Goal: Task Accomplishment & Management: Complete application form

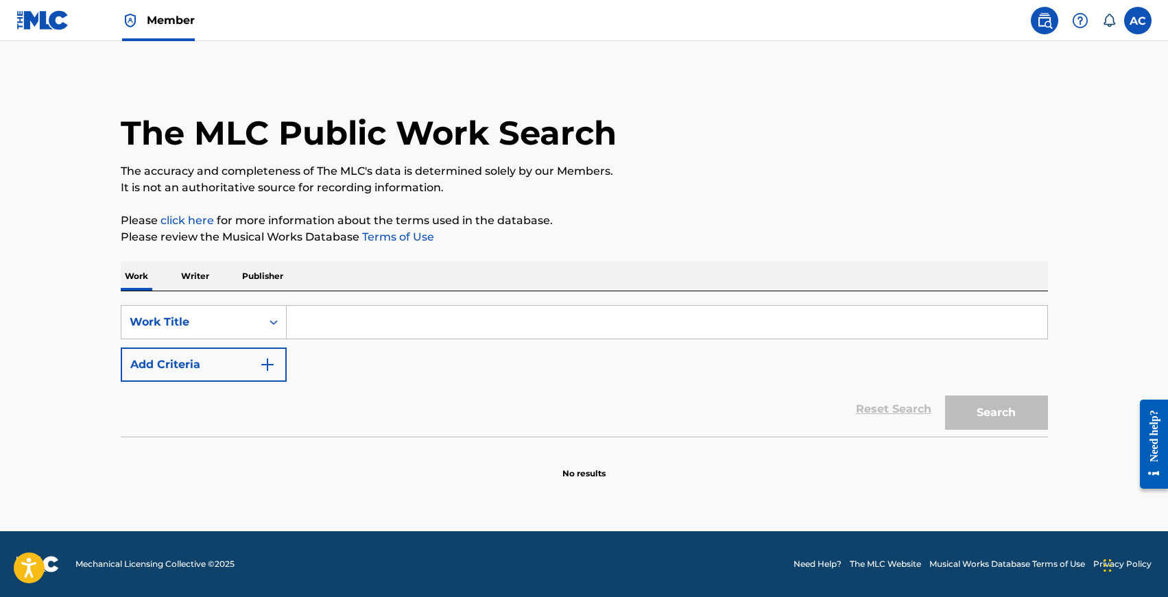
click at [397, 313] on input "Search Form" at bounding box center [667, 322] width 760 height 33
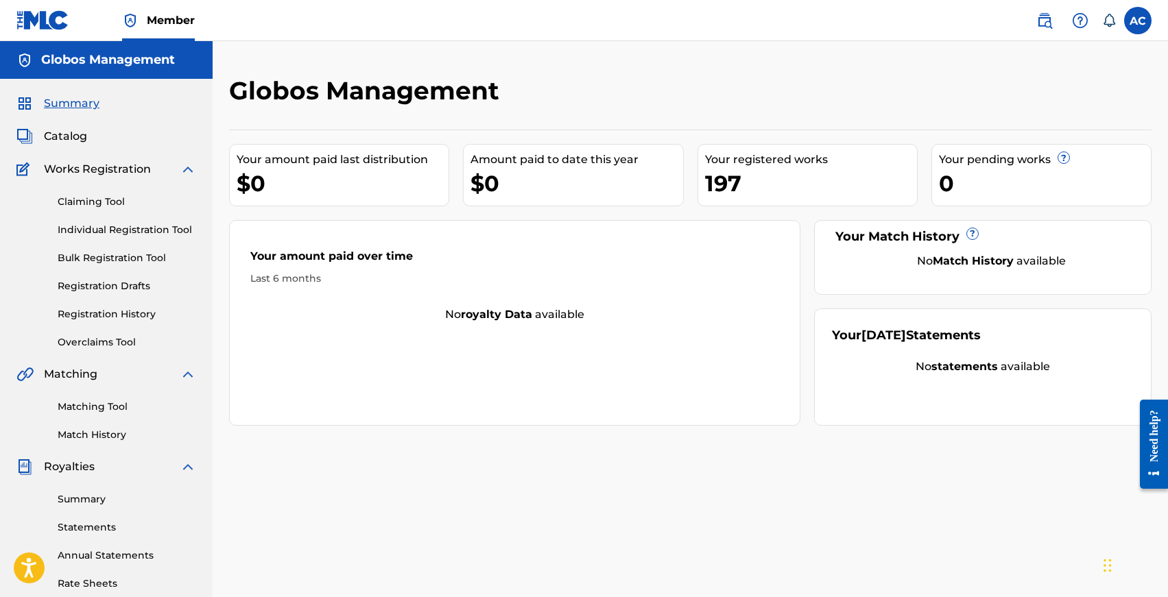
click at [84, 223] on link "Individual Registration Tool" at bounding box center [127, 230] width 139 height 14
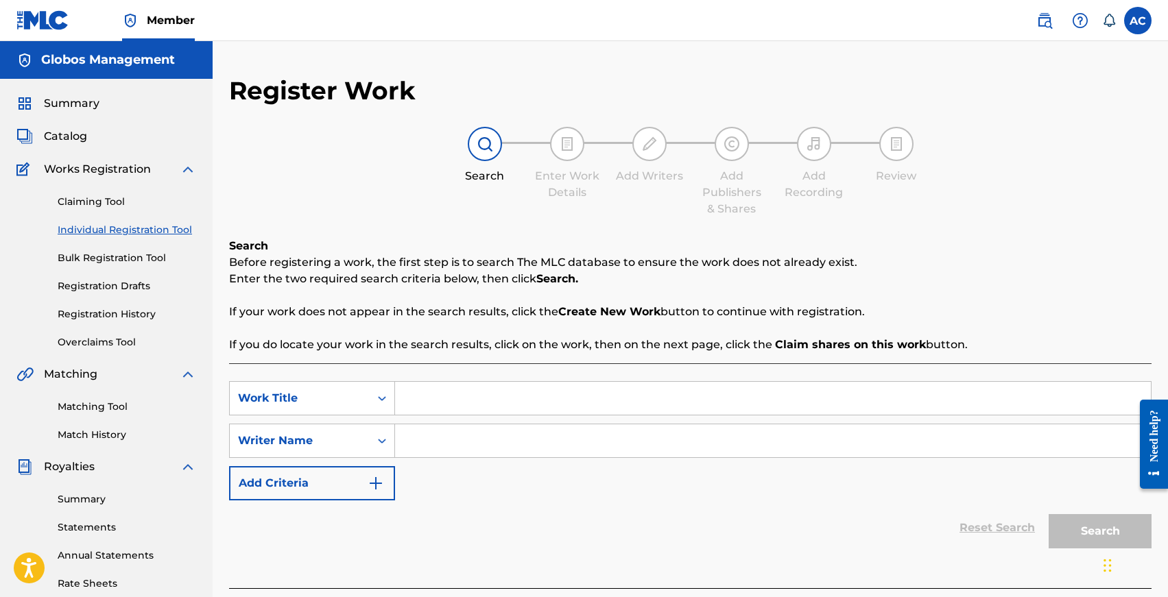
click at [481, 421] on div "SearchWithCriteriaf5bdf6c2-ec70-442c-acbc-75af6fc1262f Work Title SearchWithCri…" at bounding box center [690, 440] width 922 height 119
click at [481, 413] on input "Search Form" at bounding box center [773, 398] width 756 height 33
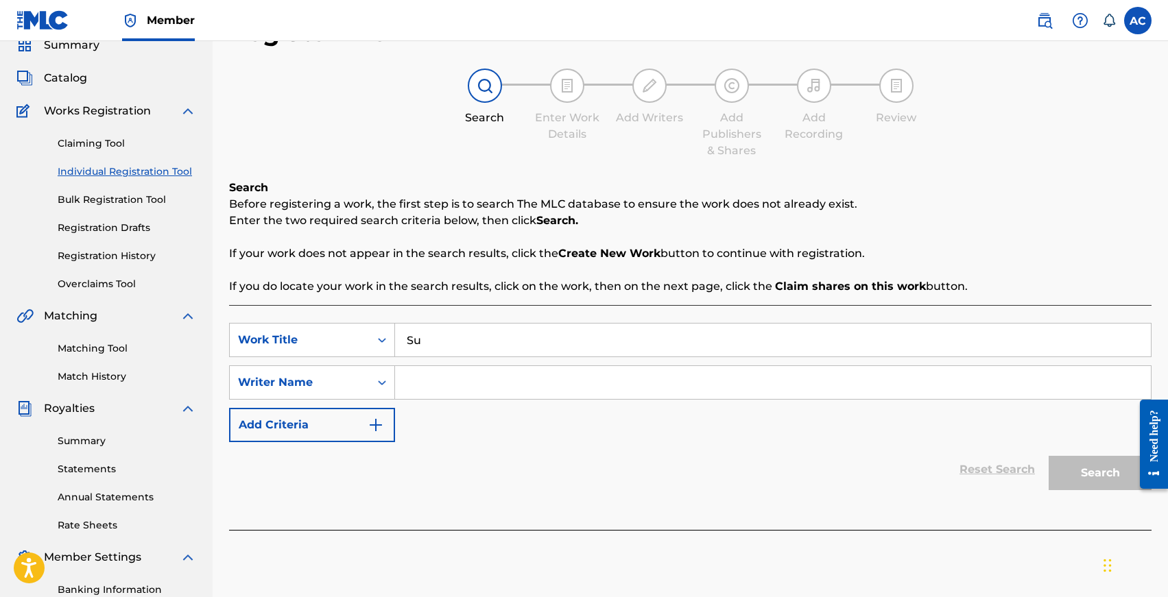
scroll to position [60, 0]
type input "[DATE] Morning"
click at [516, 359] on div "SearchWithCriteriaf5bdf6c2-ec70-442c-acbc-75af6fc1262f Work Title [DATE] Mornin…" at bounding box center [690, 380] width 922 height 119
click at [516, 374] on input "Search Form" at bounding box center [773, 380] width 756 height 33
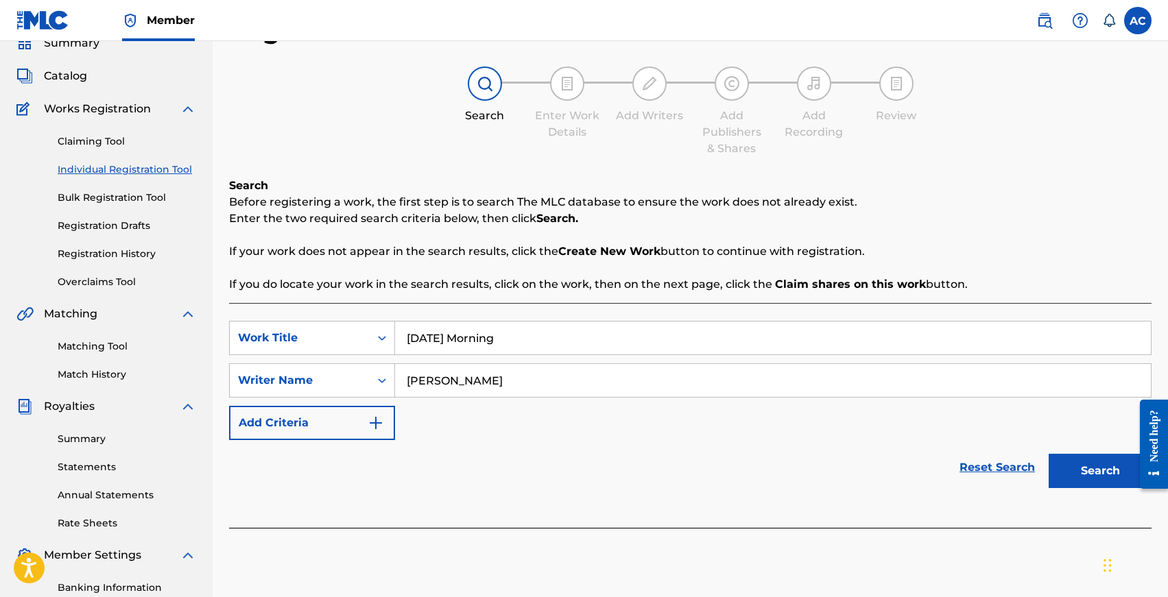
type input "[PERSON_NAME]"
click at [1048, 454] on button "Search" at bounding box center [1099, 471] width 103 height 34
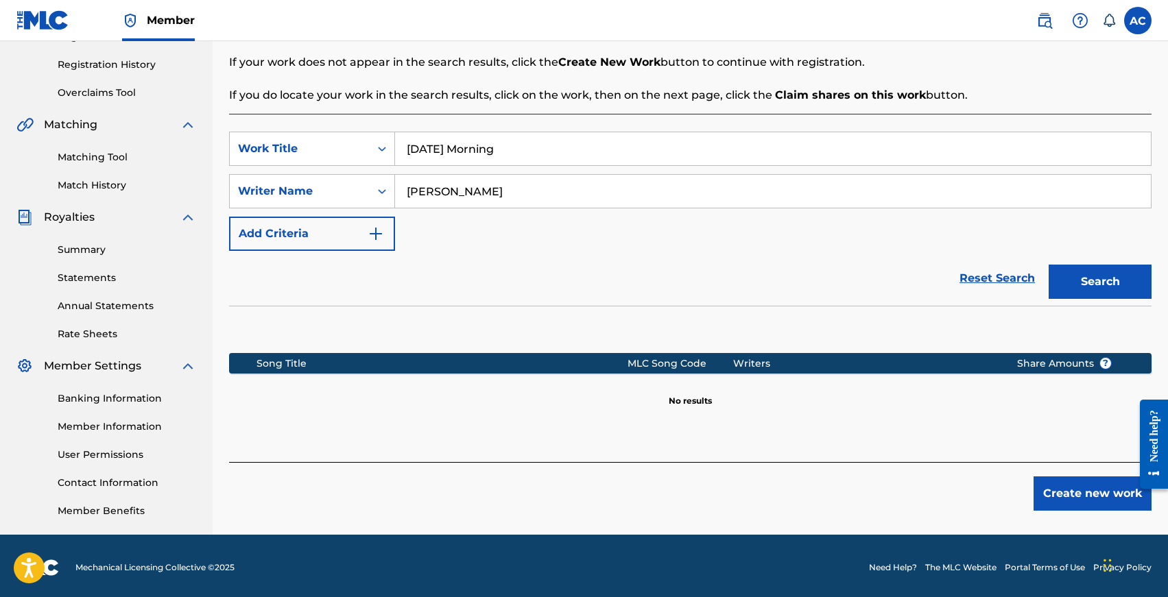
scroll to position [253, 0]
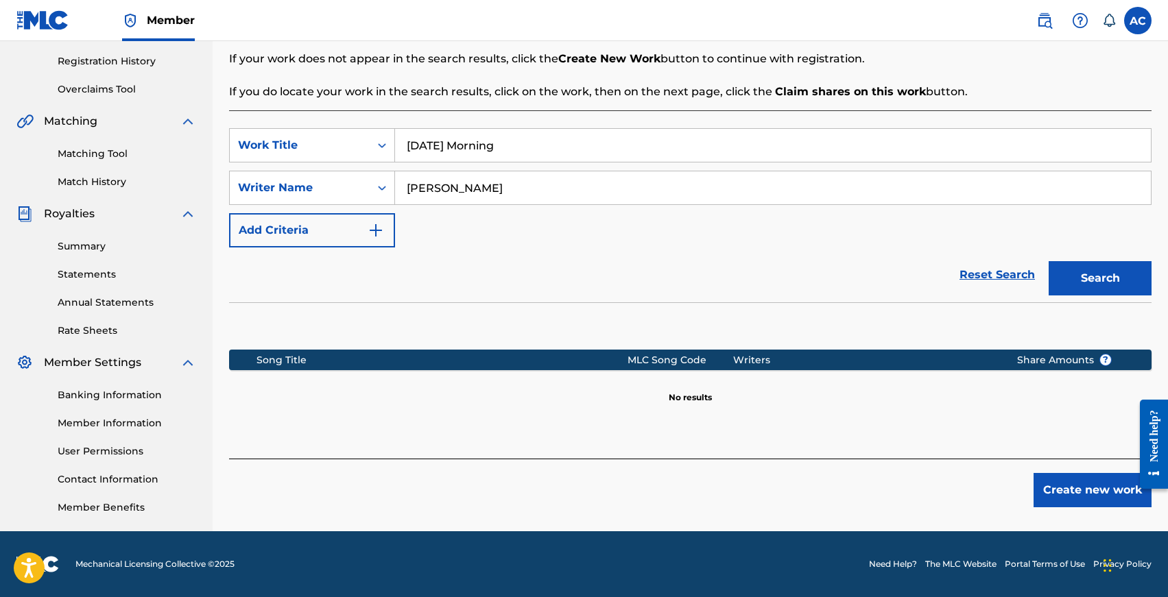
click at [1083, 473] on button "Create new work" at bounding box center [1092, 490] width 118 height 34
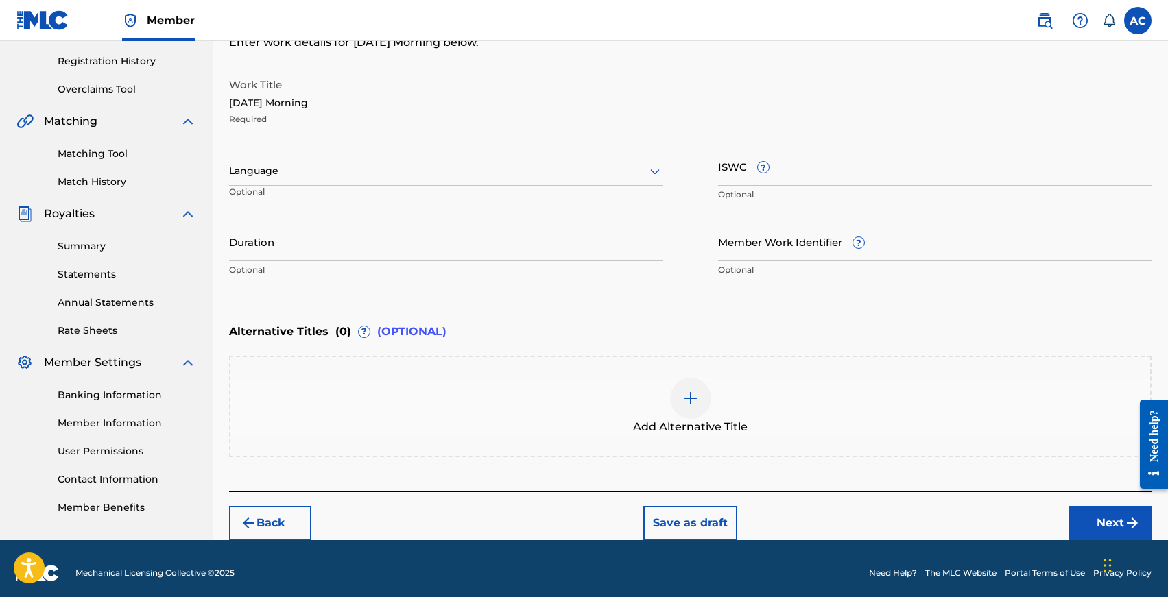
click at [302, 190] on p "Optional" at bounding box center [295, 197] width 132 height 23
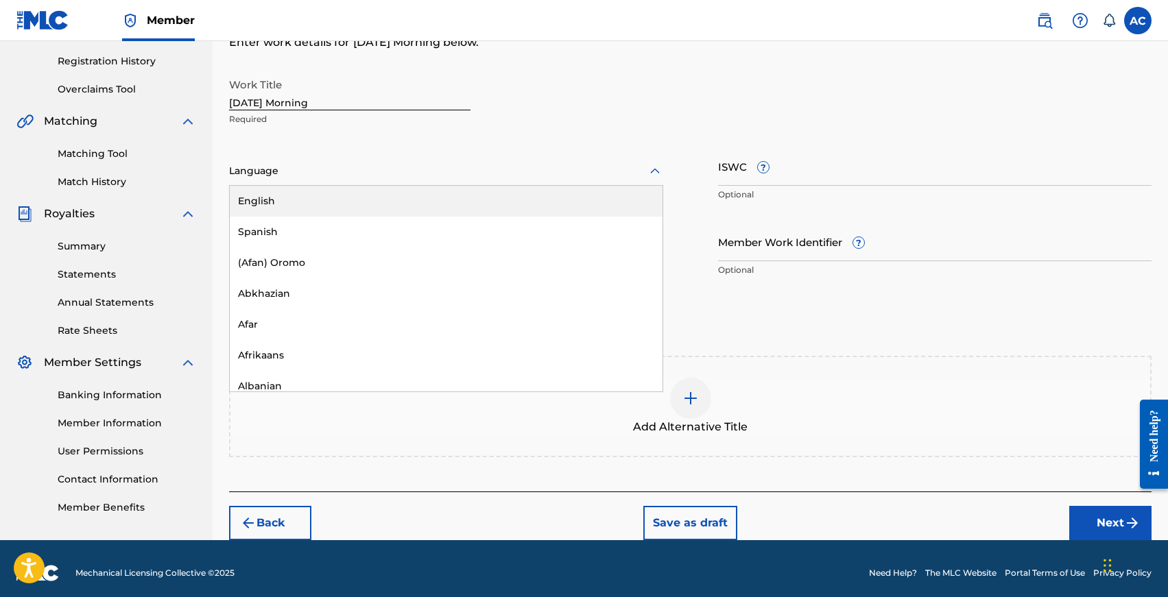
click at [302, 175] on div at bounding box center [446, 171] width 434 height 17
click at [301, 198] on div "English" at bounding box center [446, 201] width 433 height 31
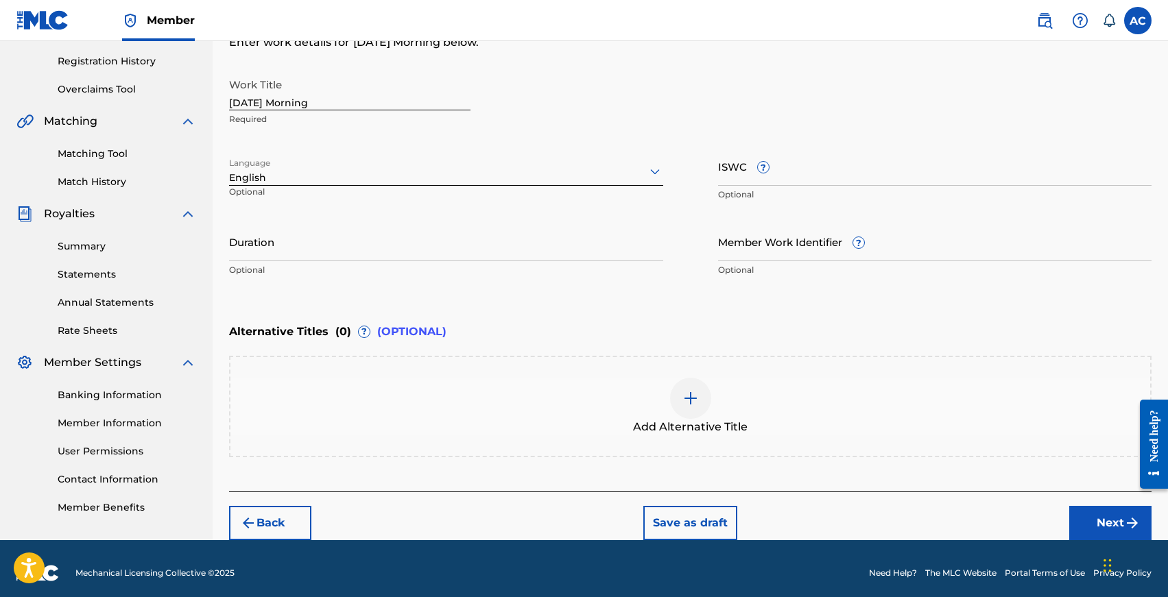
click at [306, 253] on input "Duration" at bounding box center [446, 241] width 434 height 39
type input "02:33"
click at [769, 177] on input "ISWC ?" at bounding box center [935, 166] width 434 height 39
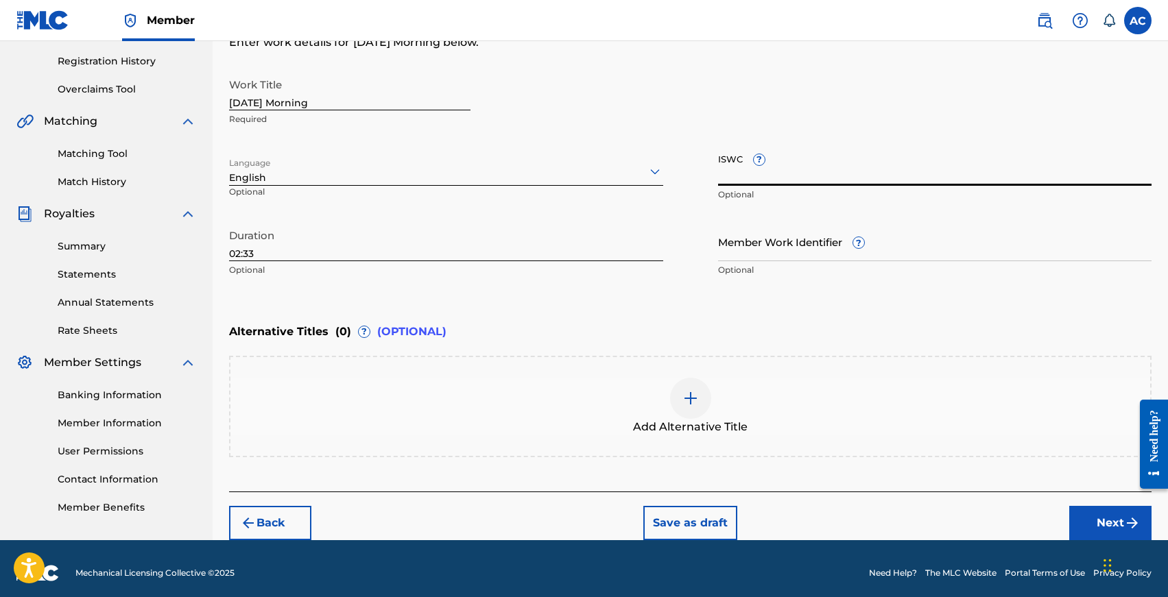
paste input "T3337521087"
type input "T3337521087"
click at [1083, 520] on button "Next" at bounding box center [1110, 523] width 82 height 34
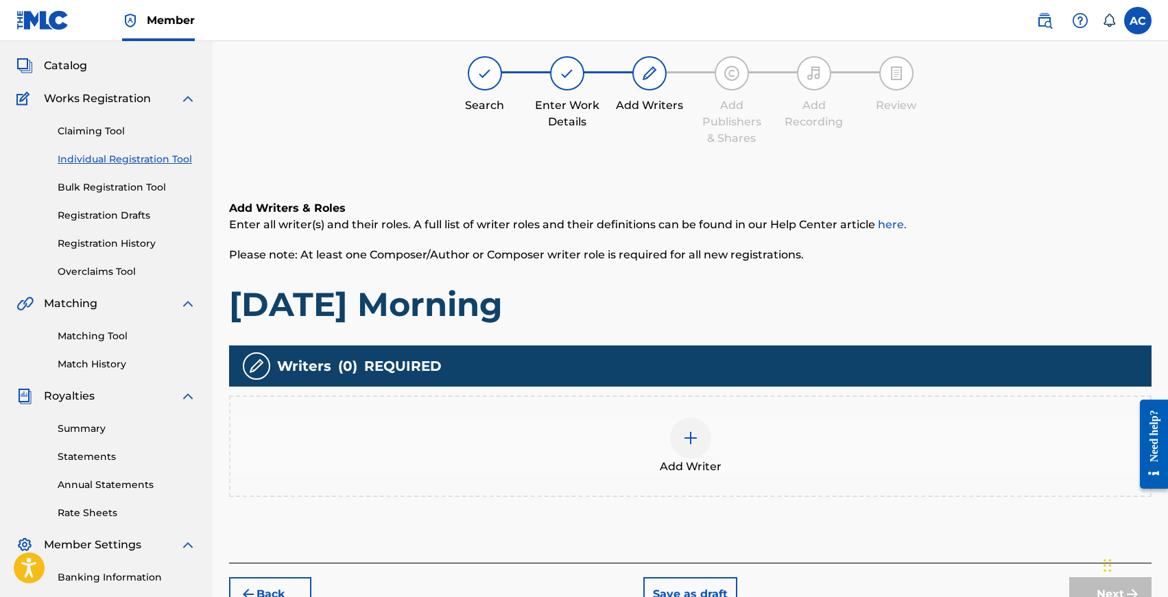
scroll to position [62, 0]
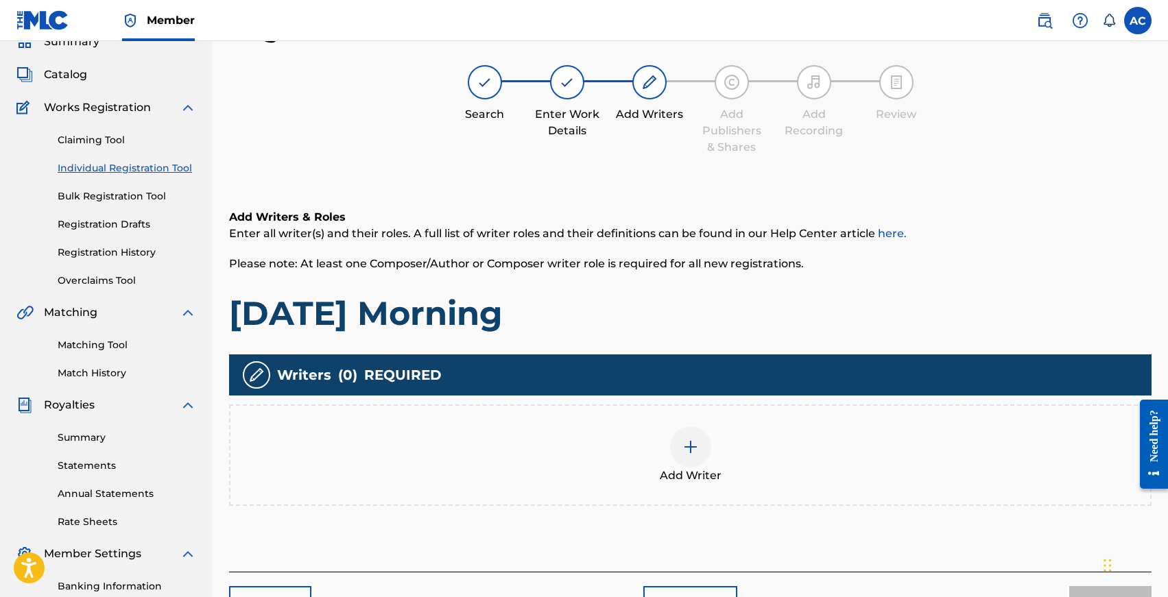
click at [701, 455] on div at bounding box center [690, 446] width 41 height 41
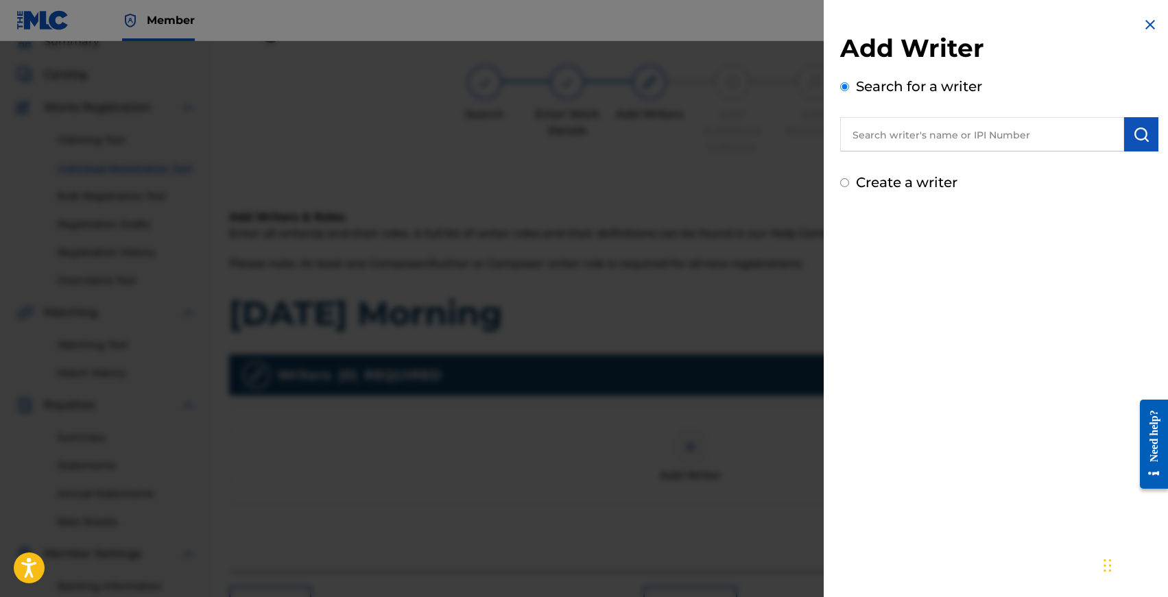
click at [876, 128] on input "text" at bounding box center [982, 134] width 284 height 34
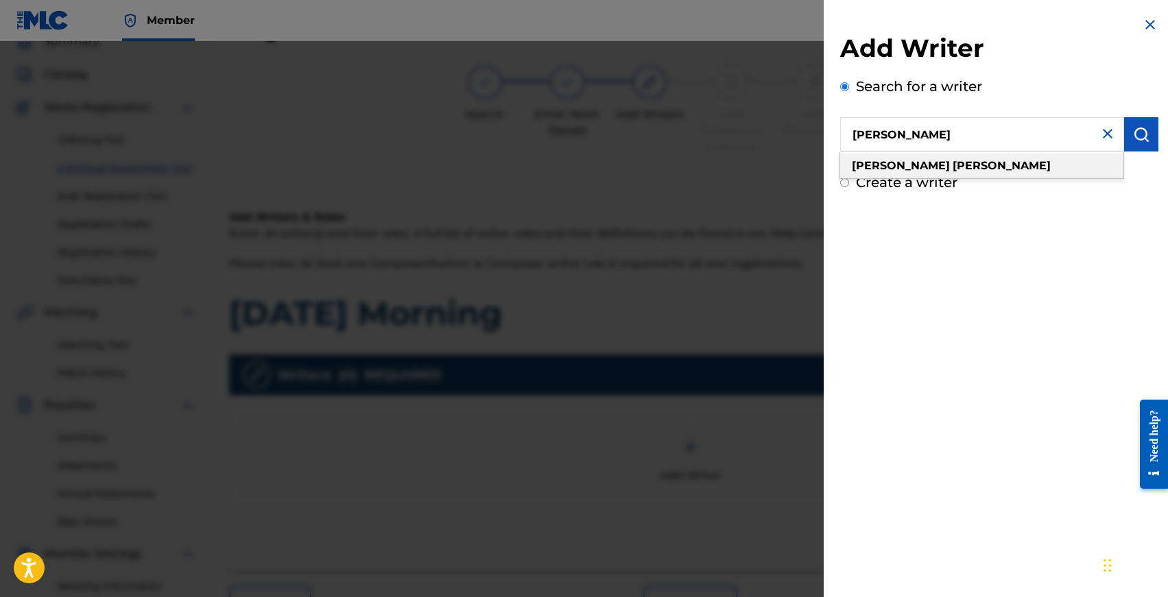
type input "[PERSON_NAME]"
click at [892, 158] on div "[PERSON_NAME]" at bounding box center [981, 166] width 283 height 25
click at [1137, 127] on img "submit" at bounding box center [1141, 134] width 16 height 16
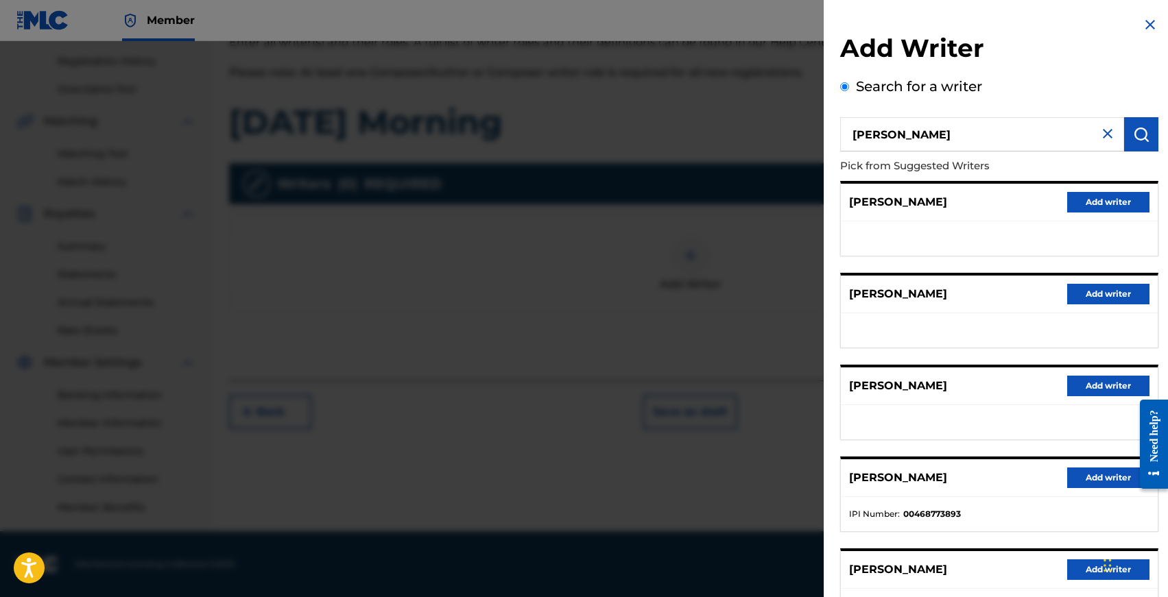
scroll to position [112, 0]
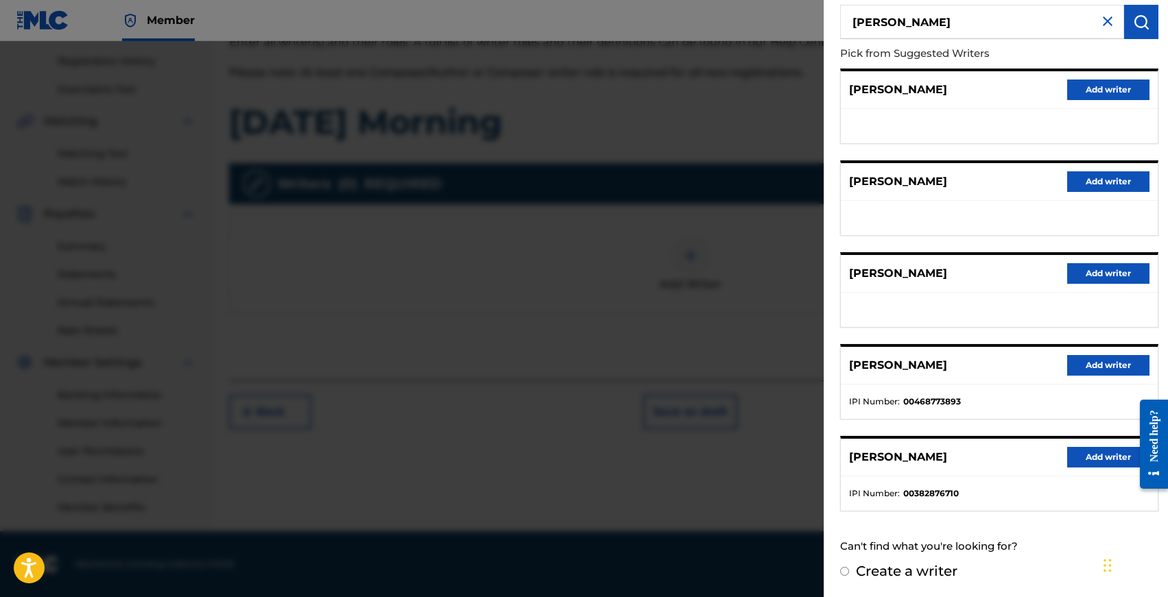
click at [1074, 455] on button "Add writer" at bounding box center [1108, 457] width 82 height 21
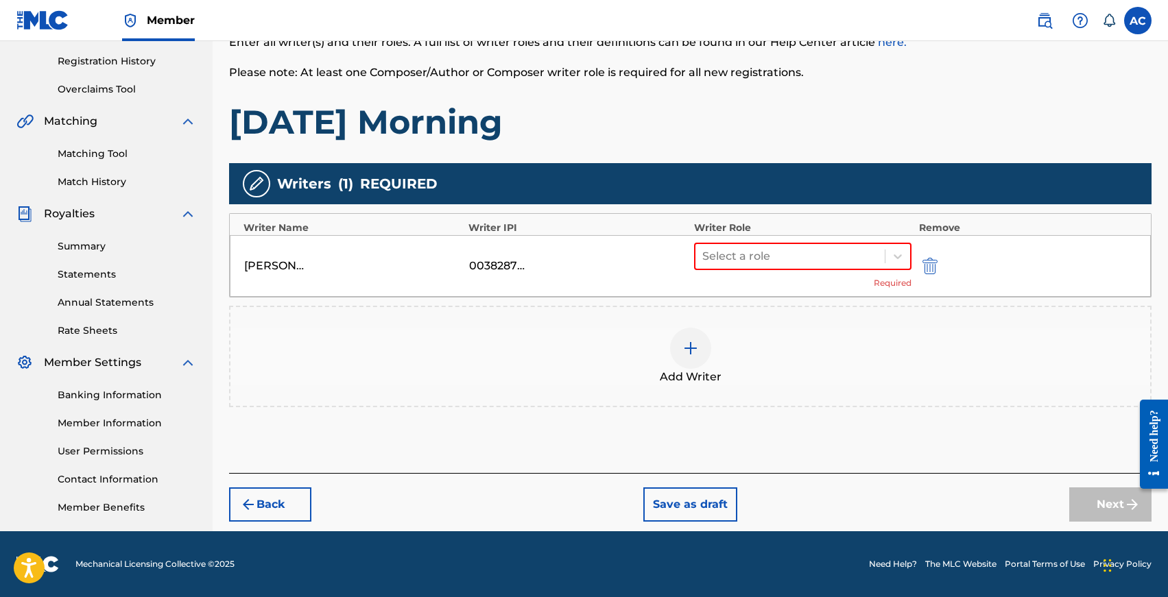
click at [739, 271] on div "Select a role Required" at bounding box center [803, 266] width 218 height 47
click at [754, 263] on div at bounding box center [790, 256] width 176 height 19
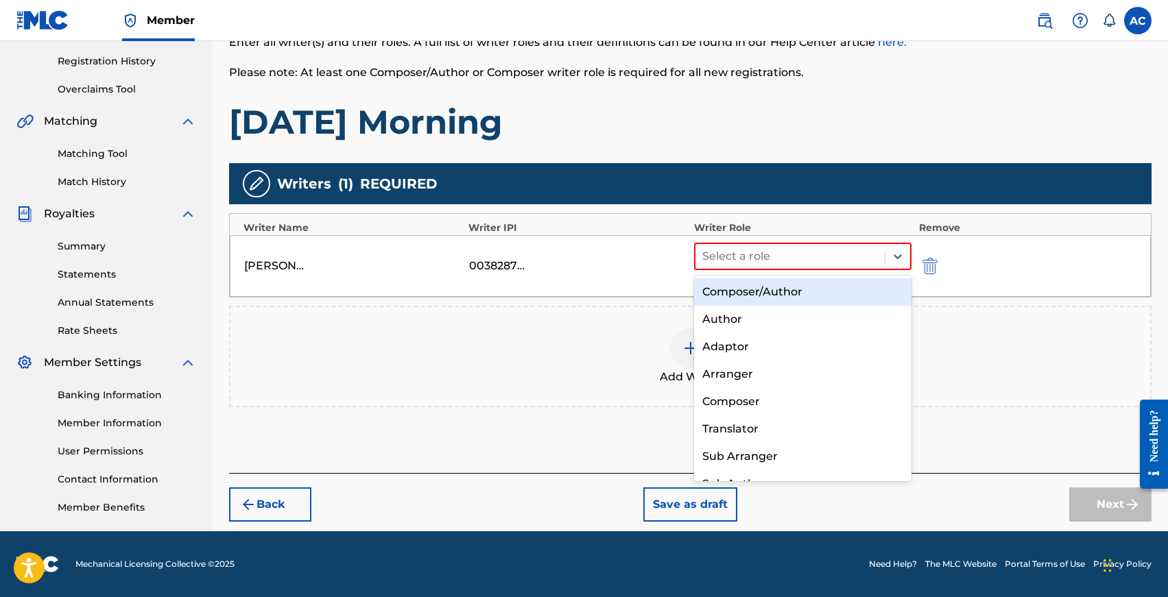
click at [754, 283] on div "Composer/Author" at bounding box center [803, 291] width 218 height 27
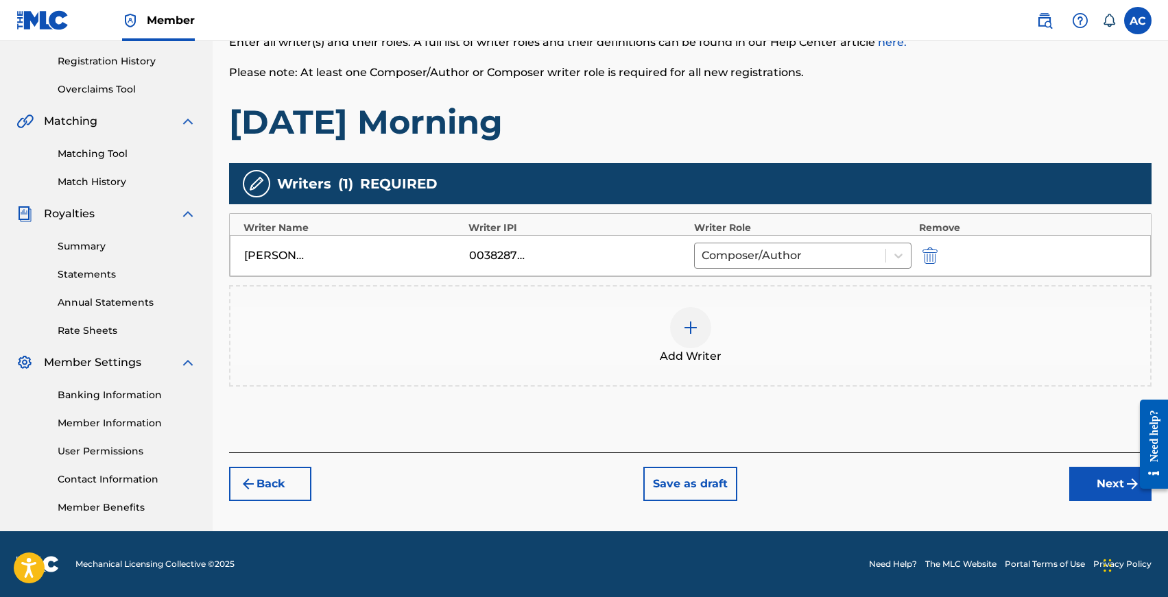
click at [697, 333] on img at bounding box center [690, 328] width 16 height 16
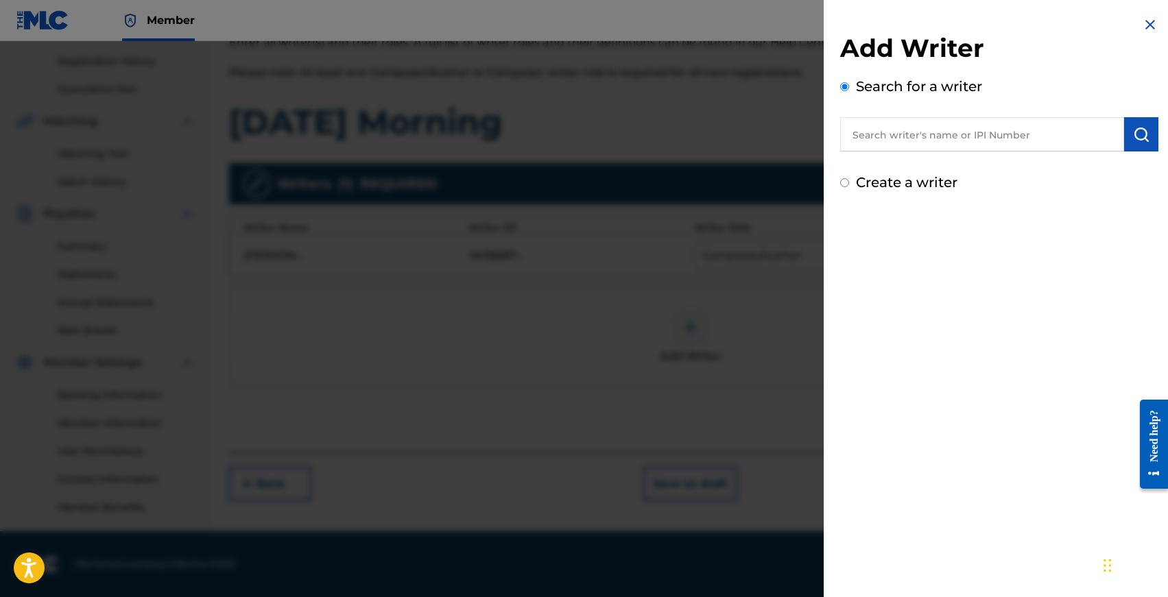
click at [933, 139] on input "text" at bounding box center [982, 134] width 284 height 34
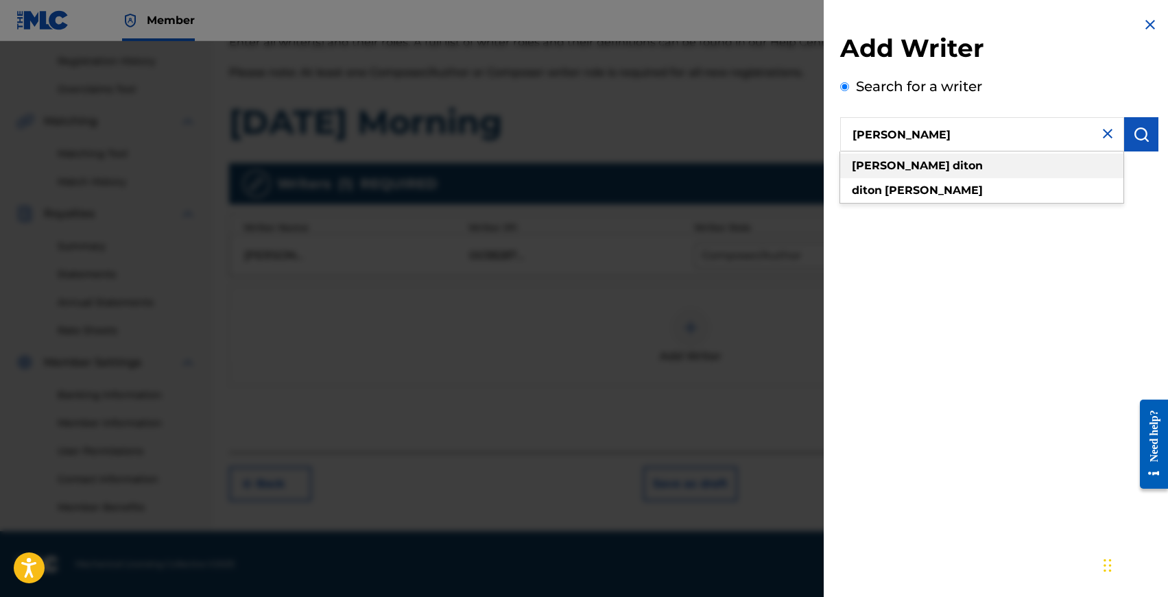
type input "[PERSON_NAME]"
click at [933, 167] on div "[PERSON_NAME]" at bounding box center [981, 166] width 283 height 25
click at [1114, 135] on input "[PERSON_NAME]" at bounding box center [982, 134] width 284 height 34
click at [1128, 135] on button "submit" at bounding box center [1141, 134] width 34 height 34
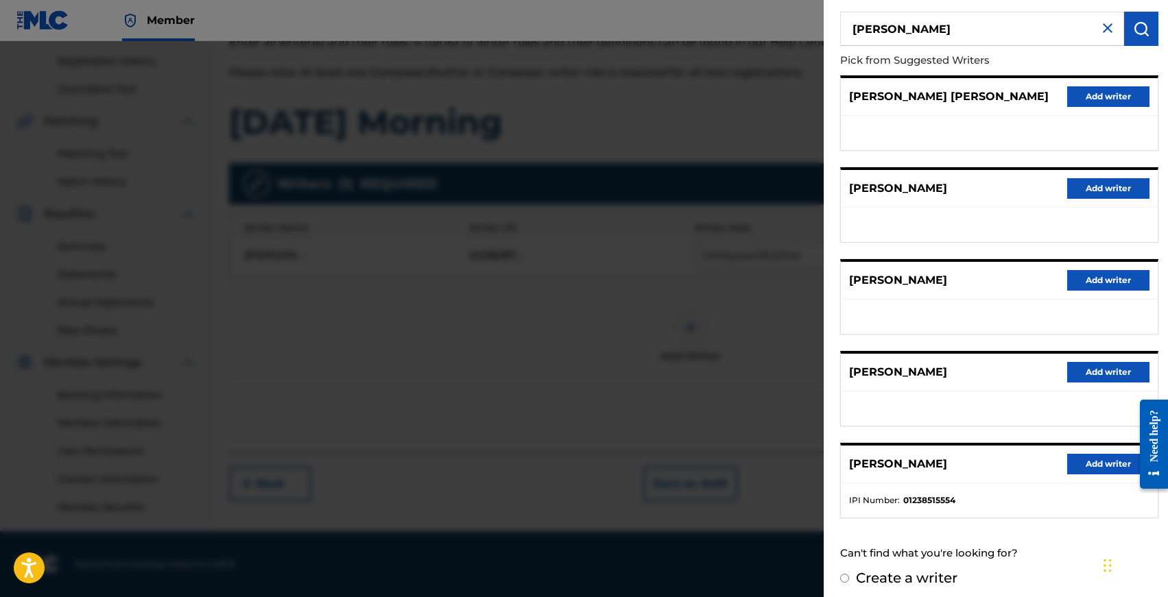
scroll to position [106, 0]
click at [1110, 464] on button "Add writer" at bounding box center [1108, 463] width 82 height 21
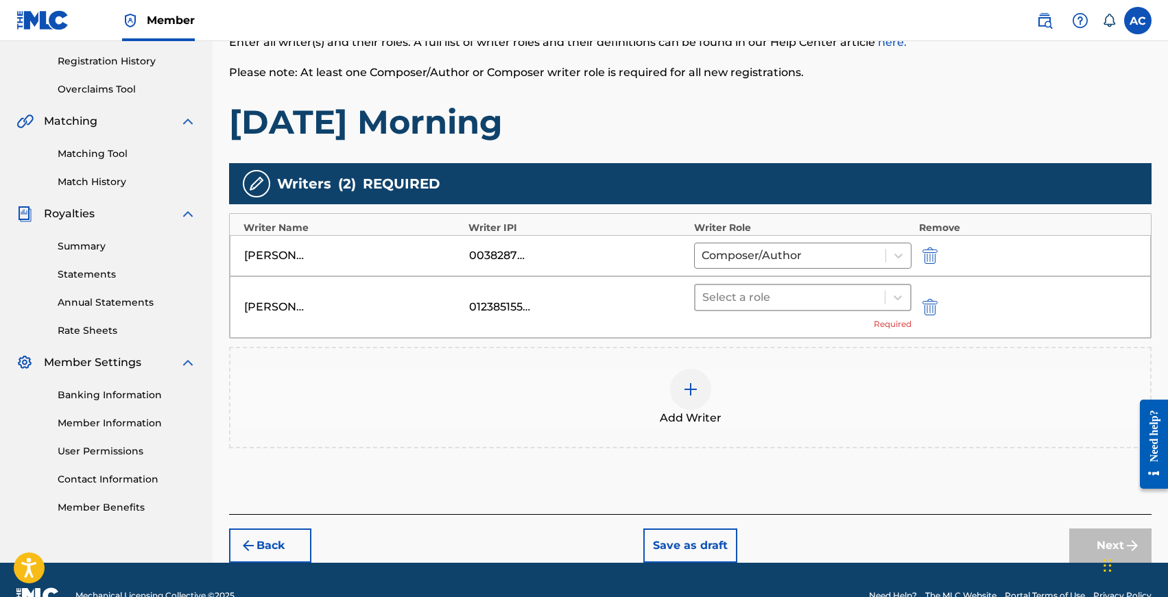
click at [786, 302] on div at bounding box center [790, 297] width 176 height 19
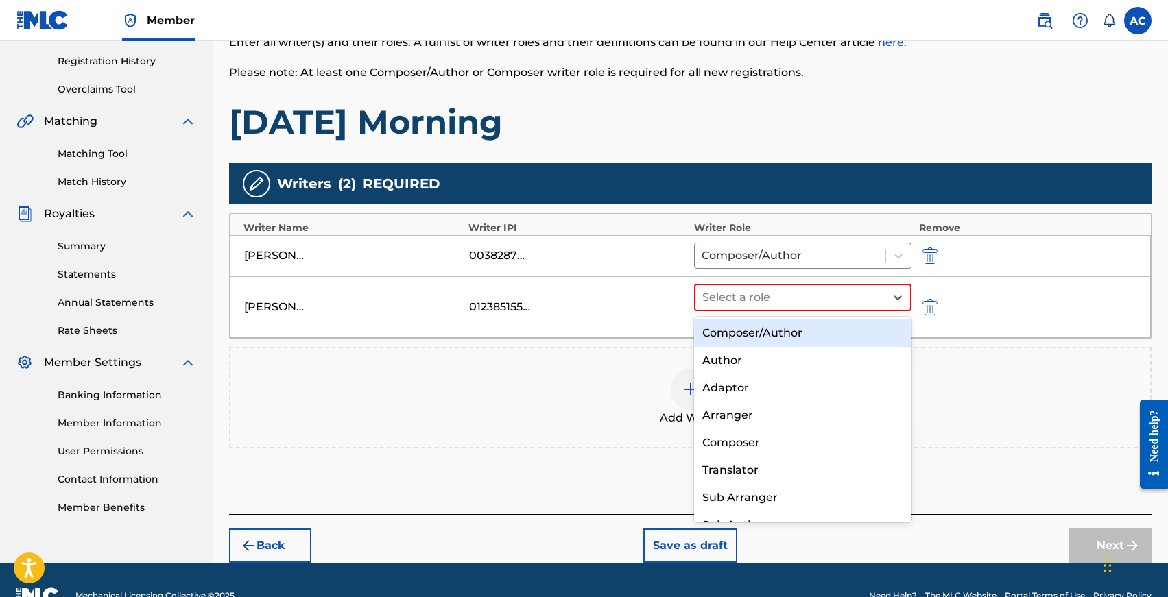
click at [786, 328] on div "Composer/Author" at bounding box center [803, 333] width 218 height 27
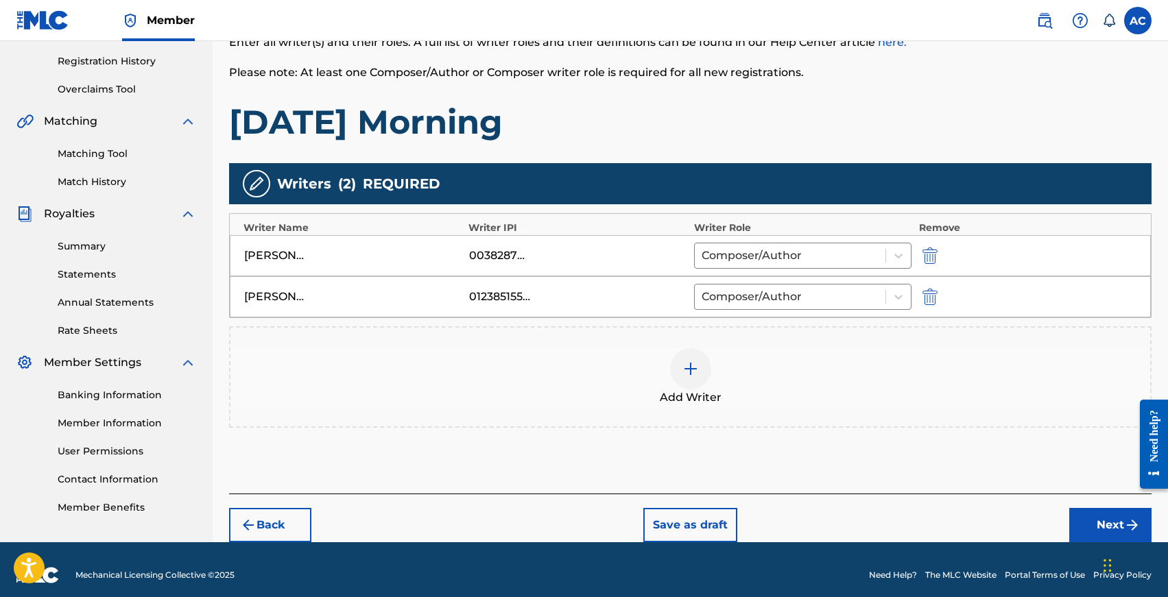
click at [705, 371] on div at bounding box center [690, 368] width 41 height 41
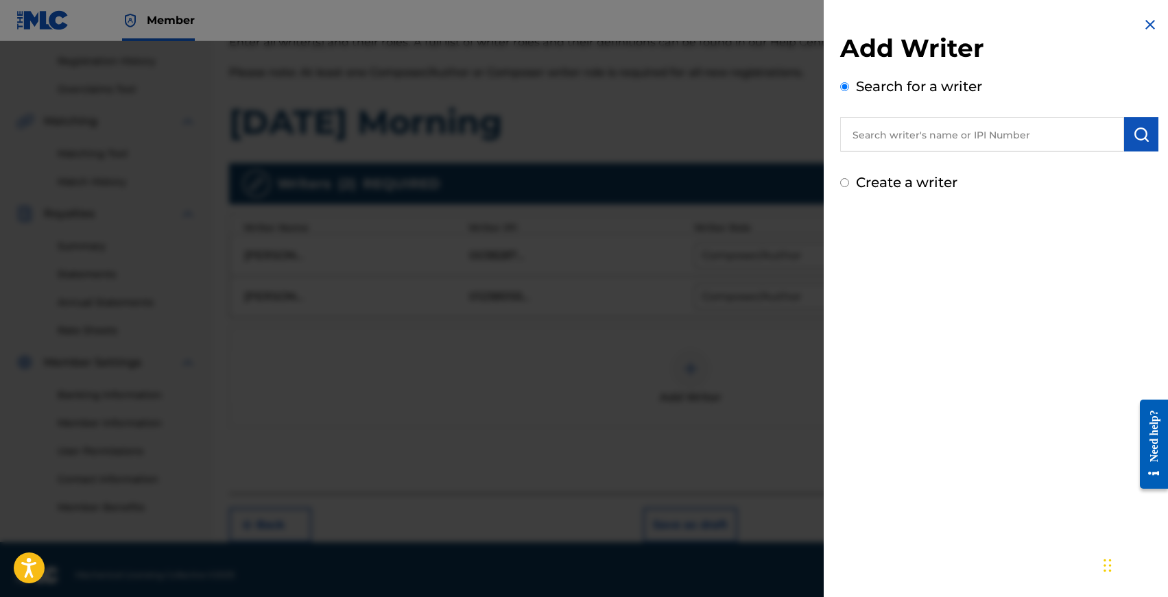
click at [1025, 129] on input "text" at bounding box center [982, 134] width 284 height 34
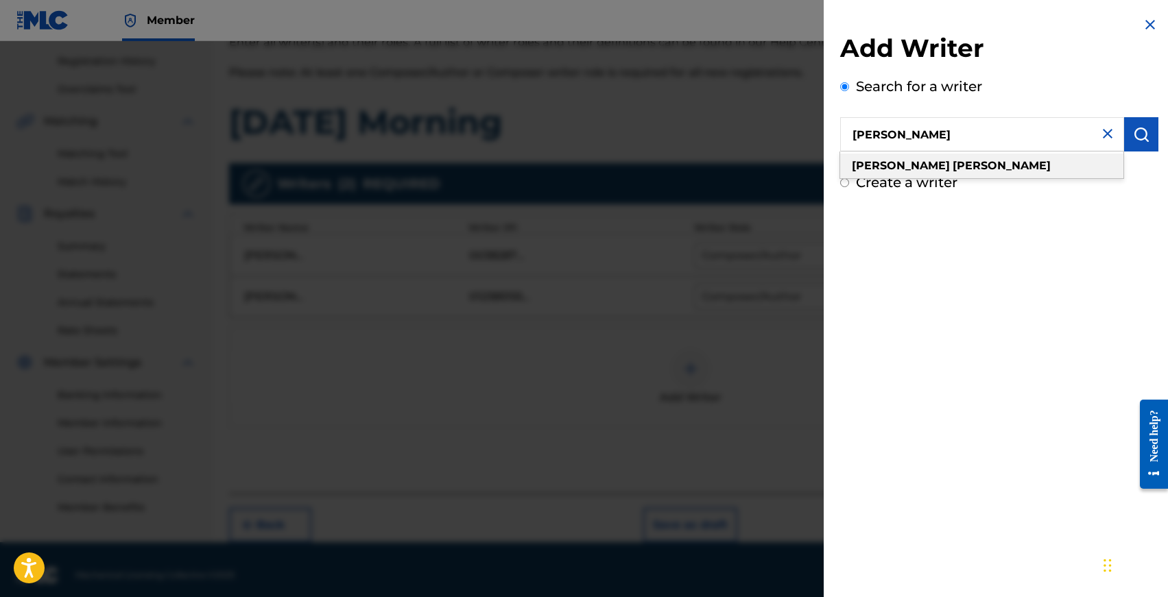
type input "[PERSON_NAME]"
click at [1032, 166] on div "[PERSON_NAME]" at bounding box center [981, 166] width 283 height 25
click at [1135, 141] on img "submit" at bounding box center [1141, 134] width 16 height 16
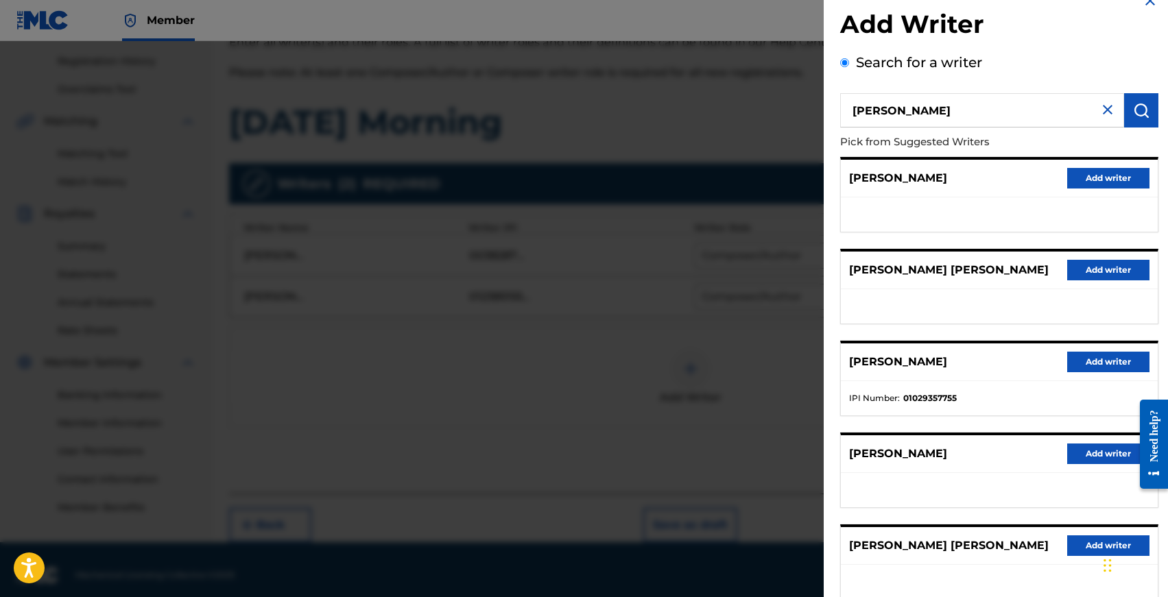
scroll to position [27, 0]
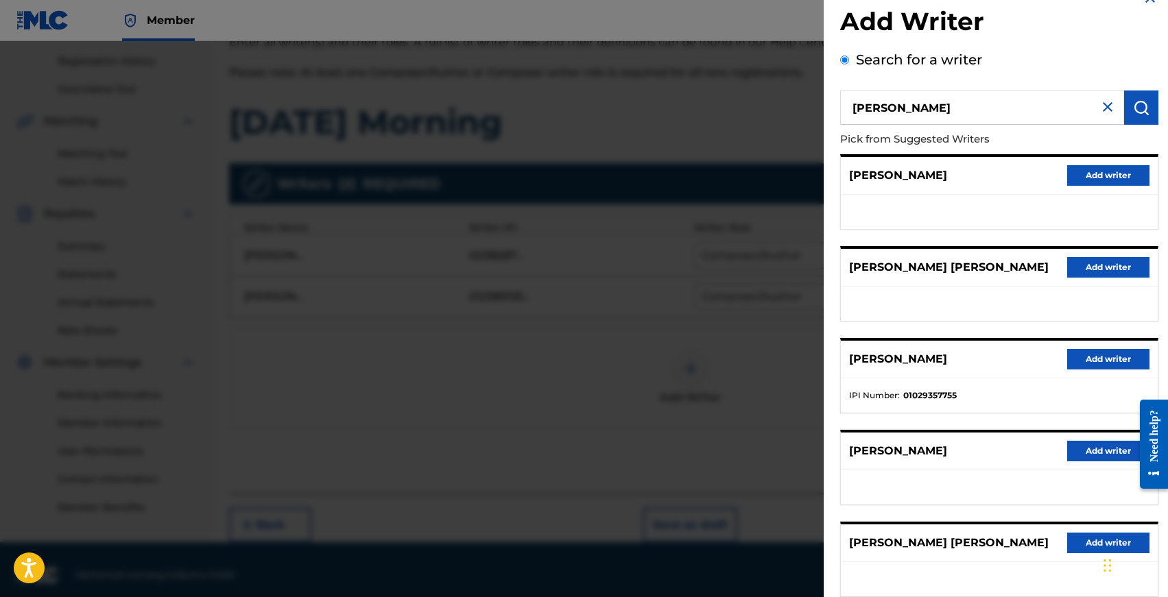
click at [1081, 355] on button "Add writer" at bounding box center [1108, 359] width 82 height 21
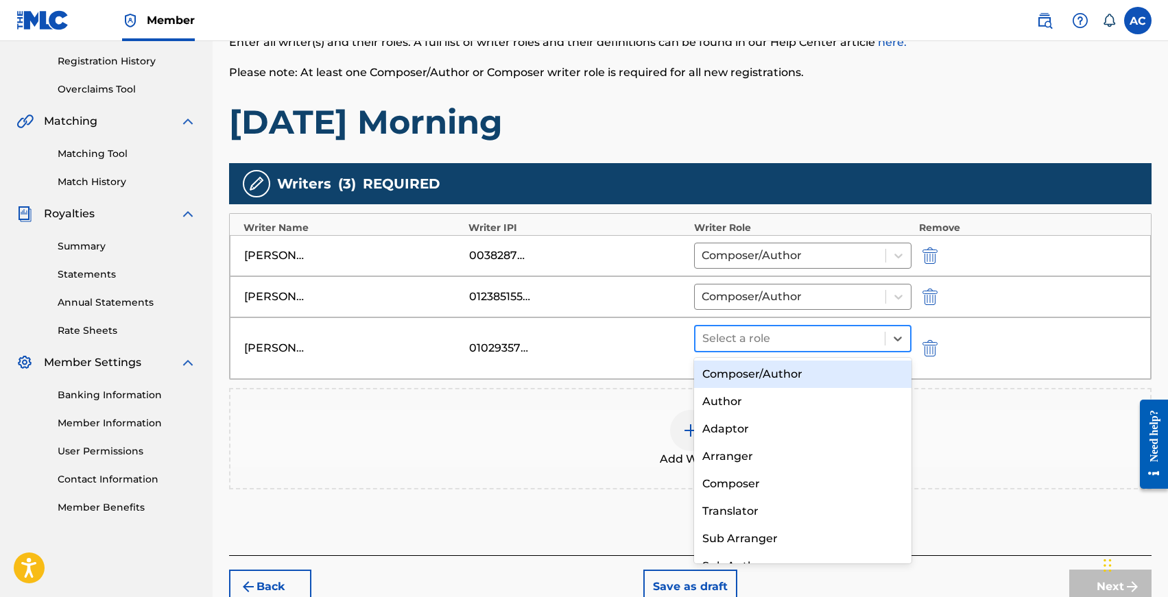
click at [725, 341] on div at bounding box center [790, 338] width 176 height 19
click at [733, 363] on div "Composer/Author" at bounding box center [803, 374] width 218 height 27
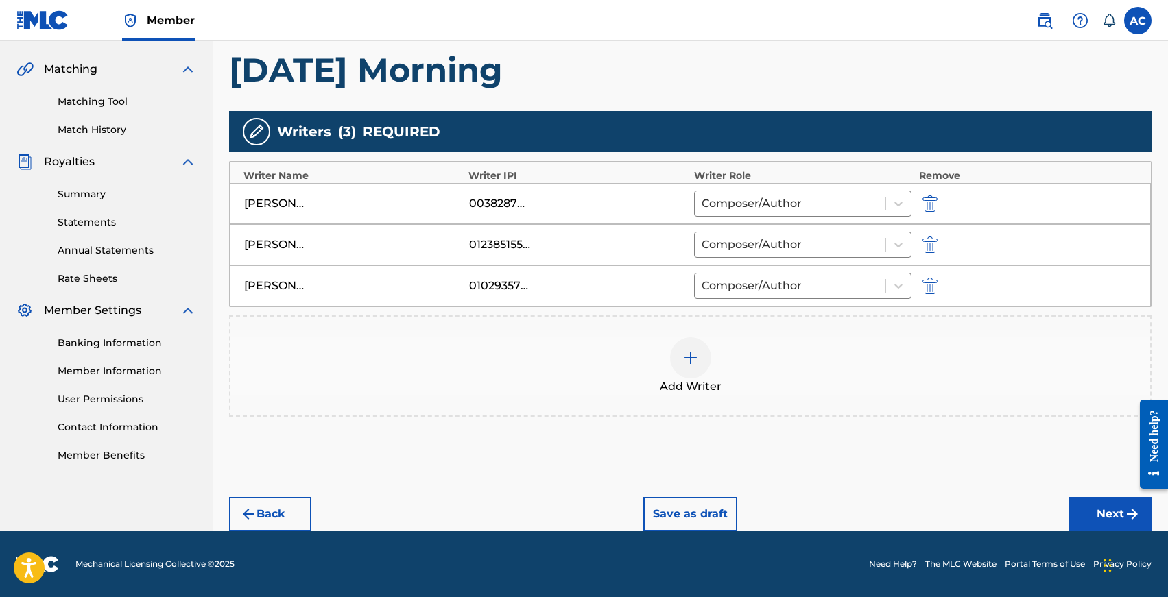
click at [1103, 520] on button "Next" at bounding box center [1110, 514] width 82 height 34
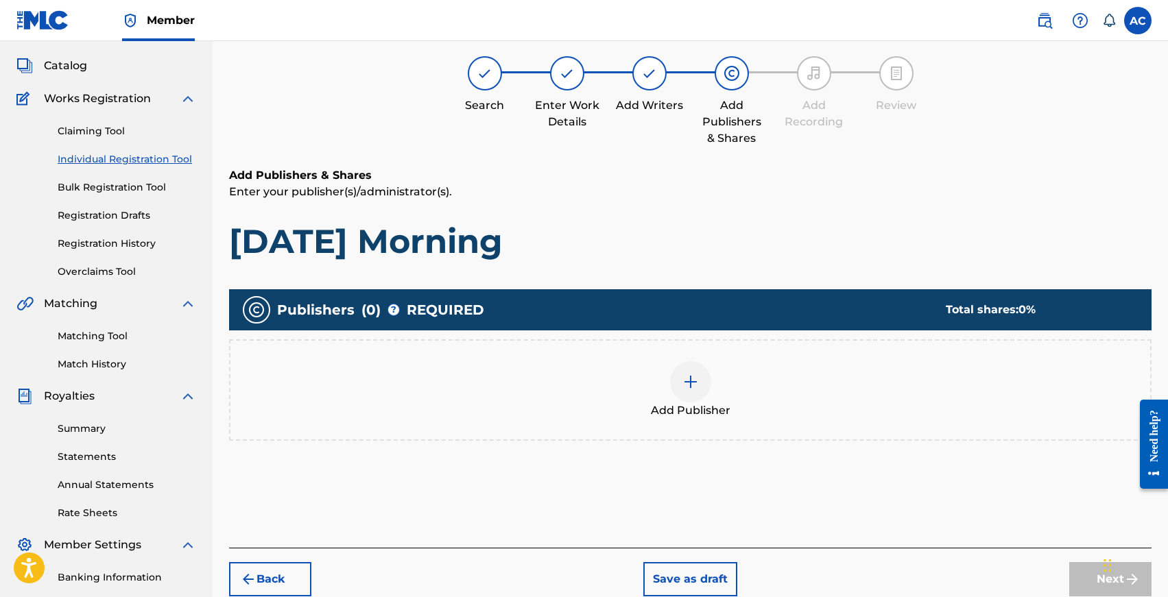
scroll to position [62, 0]
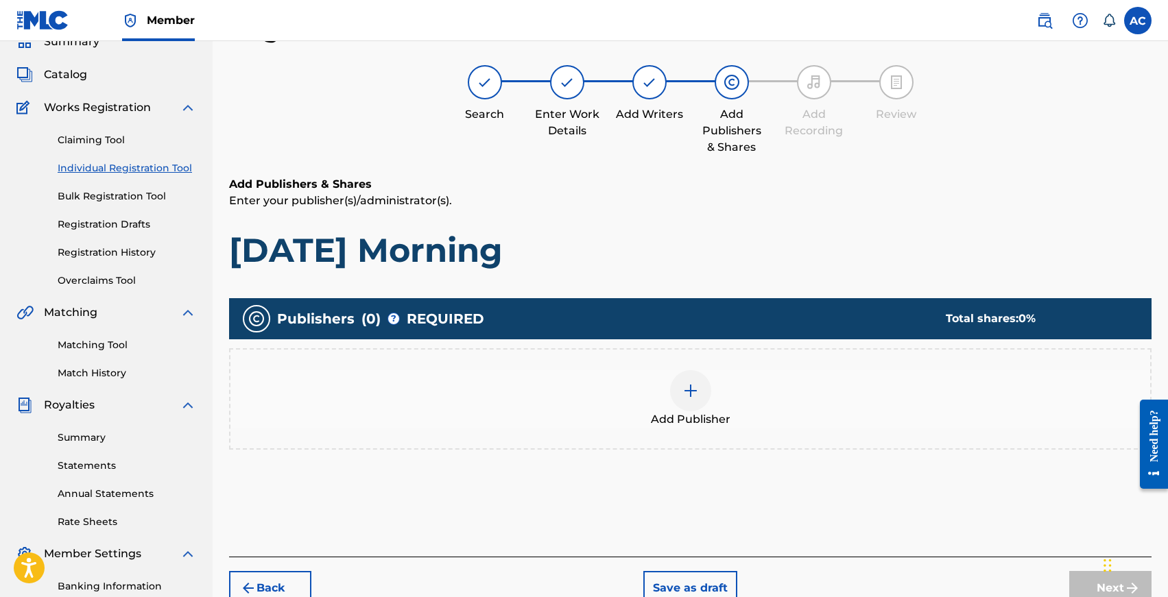
click at [693, 405] on div at bounding box center [690, 390] width 41 height 41
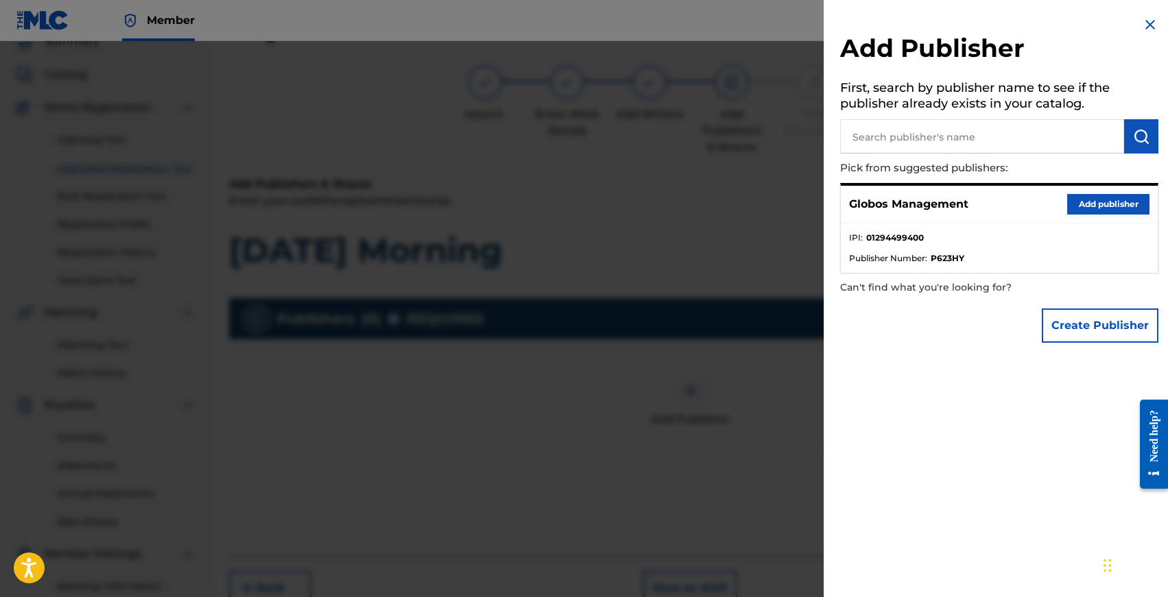
click at [1082, 208] on button "Add publisher" at bounding box center [1108, 204] width 82 height 21
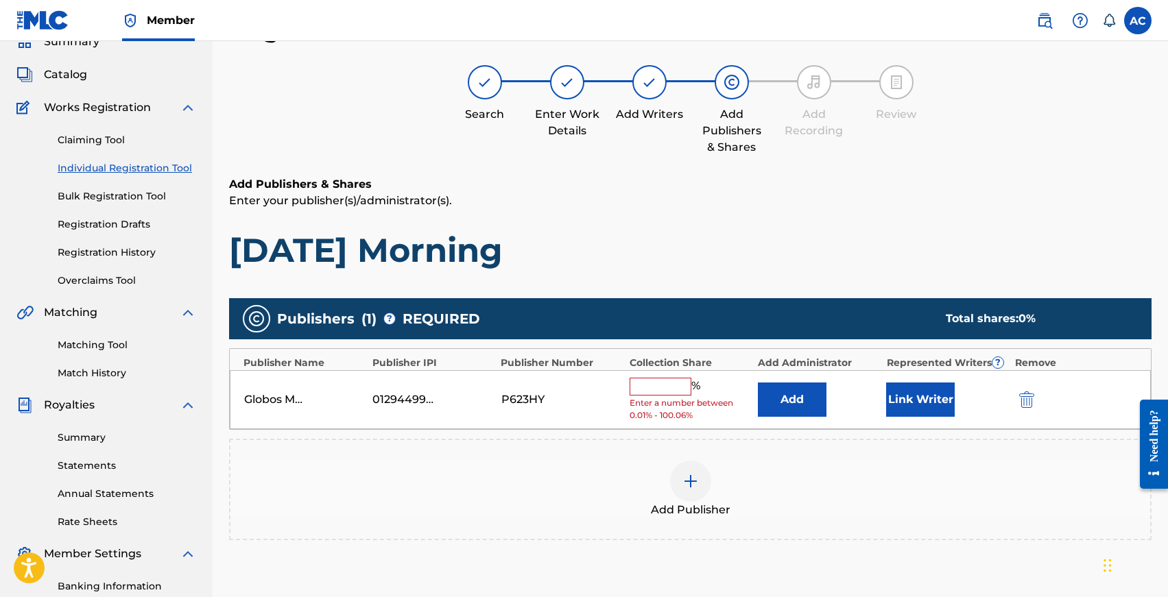
click at [923, 408] on button "Link Writer" at bounding box center [920, 400] width 69 height 34
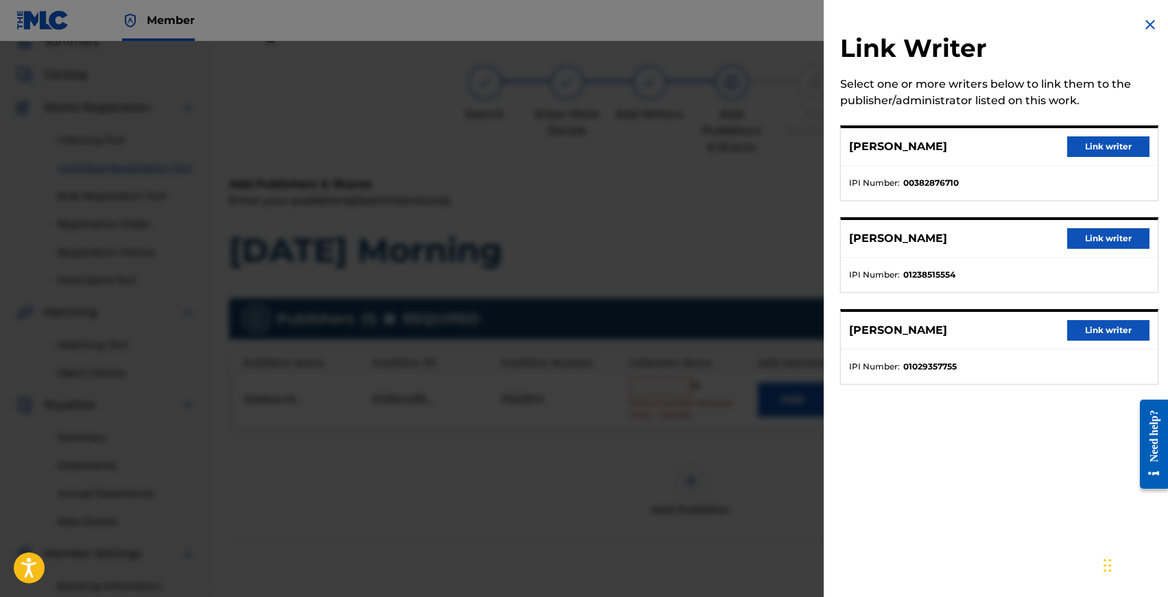
click at [1107, 141] on button "Link writer" at bounding box center [1108, 146] width 82 height 21
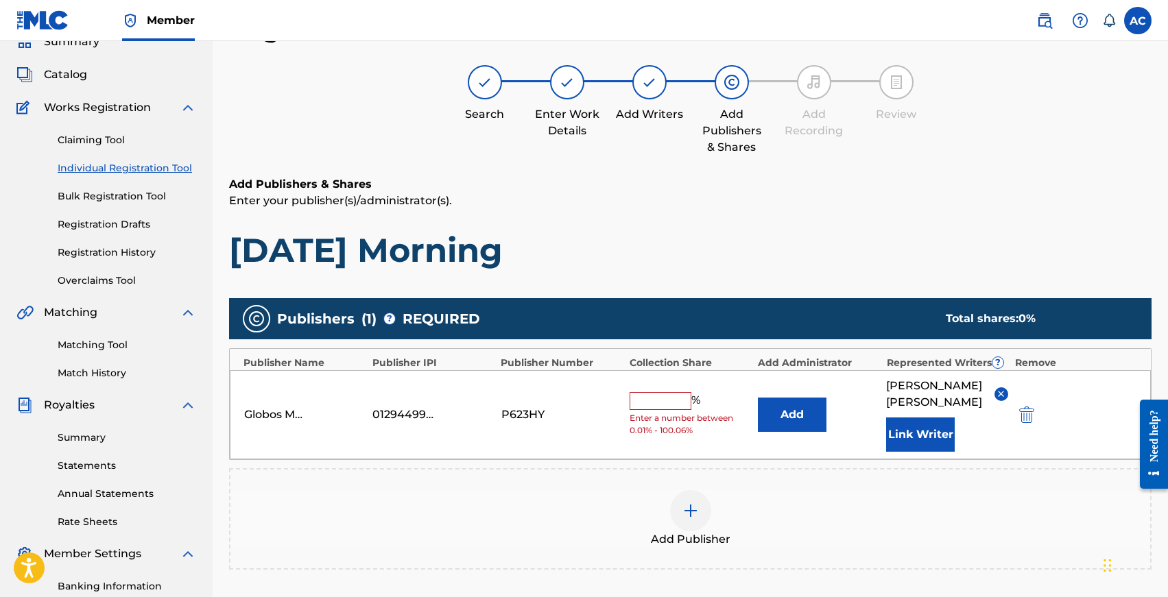
click at [904, 437] on button "Link Writer" at bounding box center [920, 435] width 69 height 34
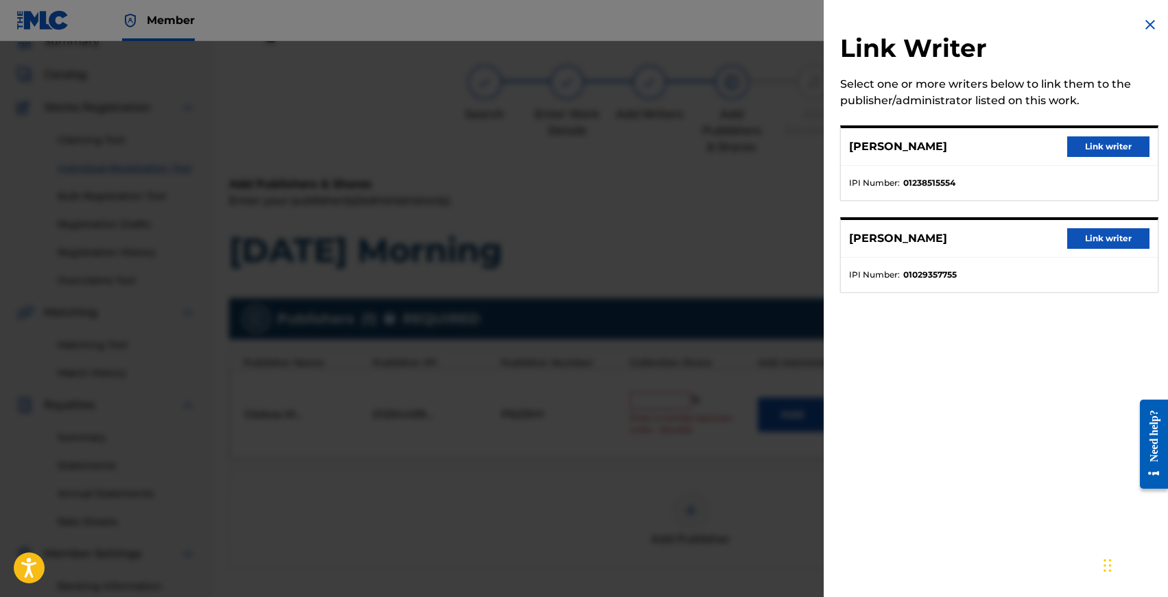
click at [1077, 242] on button "Link writer" at bounding box center [1108, 238] width 82 height 21
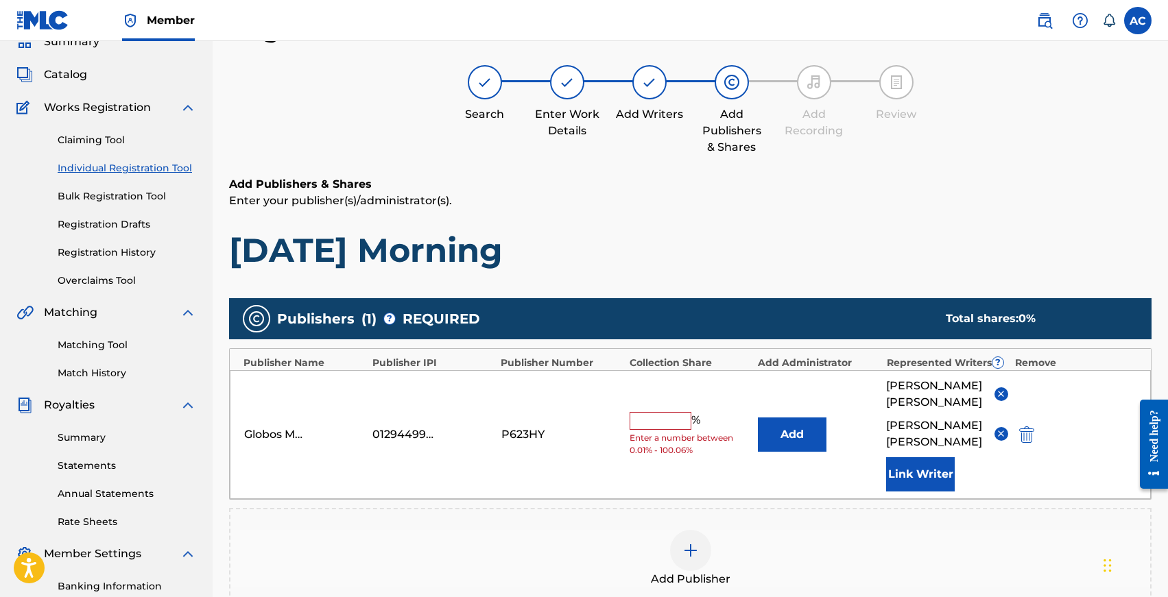
click at [915, 459] on button "Link Writer" at bounding box center [920, 474] width 69 height 34
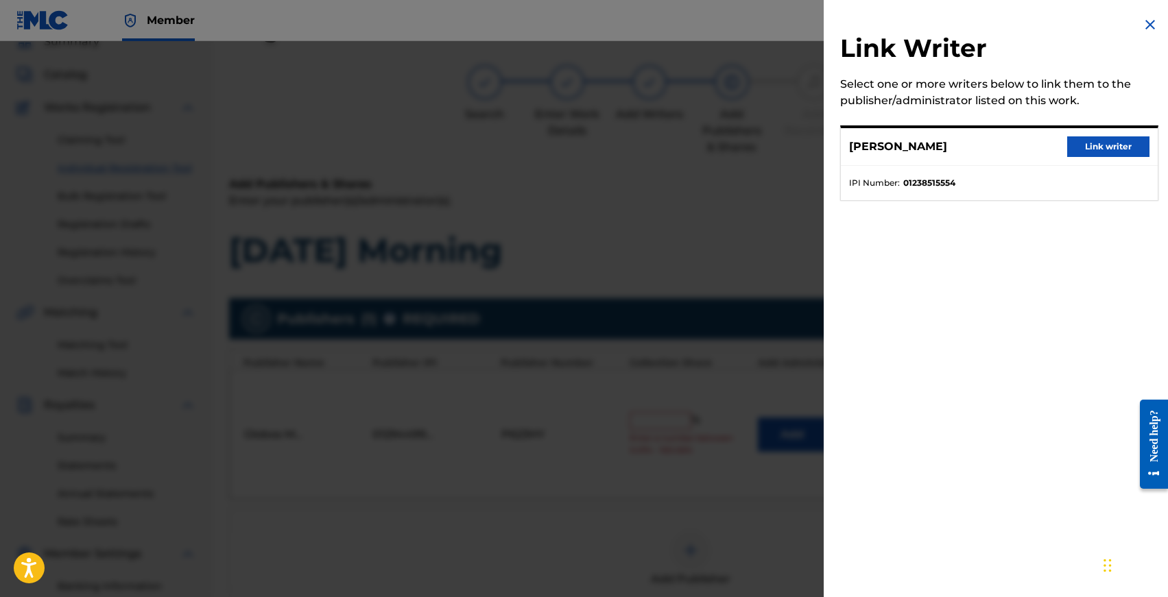
click at [1080, 148] on button "Link writer" at bounding box center [1108, 146] width 82 height 21
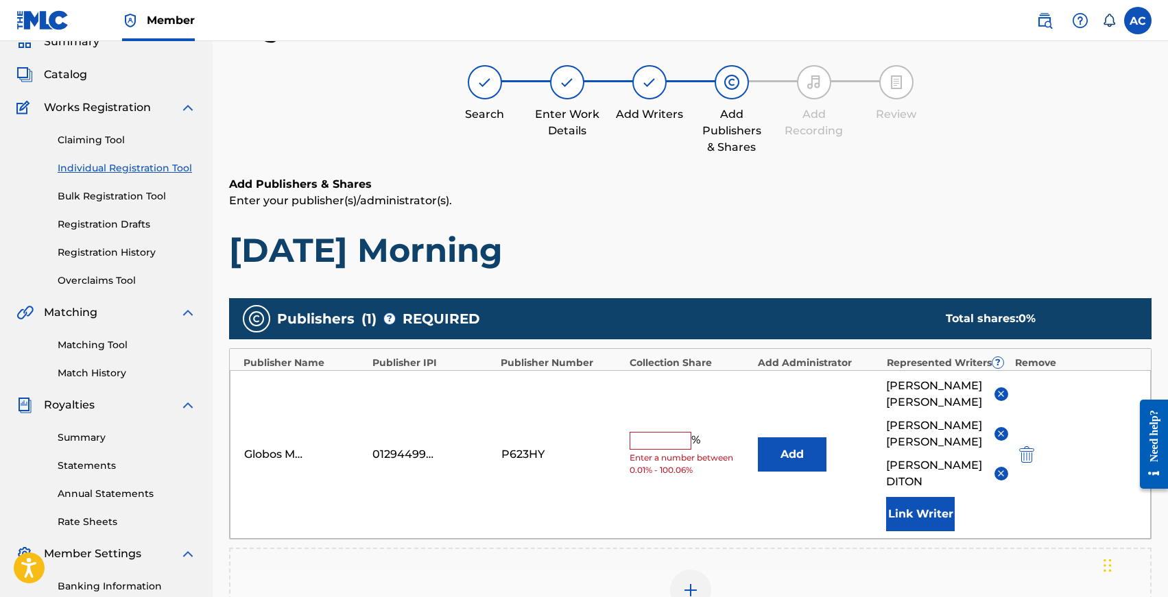
click at [658, 432] on input "text" at bounding box center [660, 441] width 62 height 18
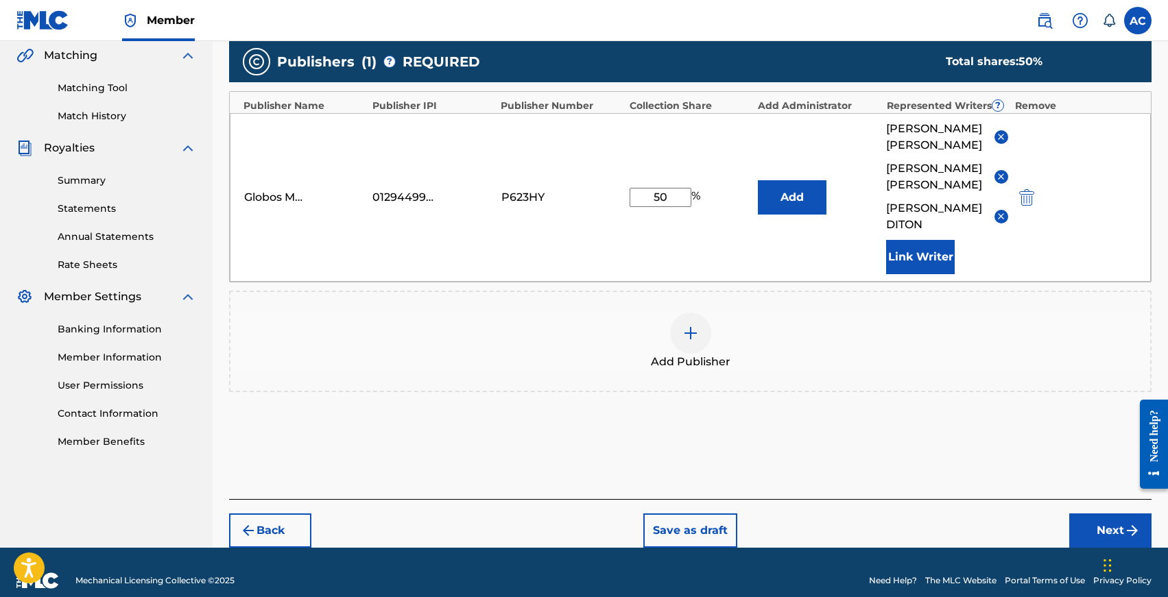
type input "50"
click at [1098, 514] on button "Next" at bounding box center [1110, 531] width 82 height 34
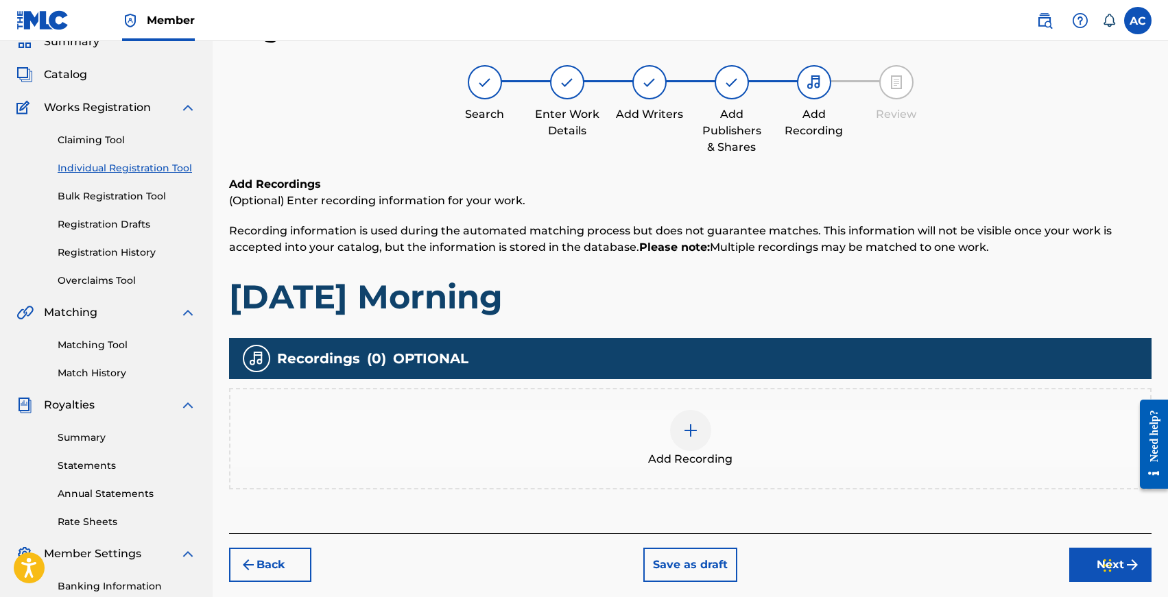
click at [715, 428] on div "Add Recording" at bounding box center [689, 439] width 919 height 58
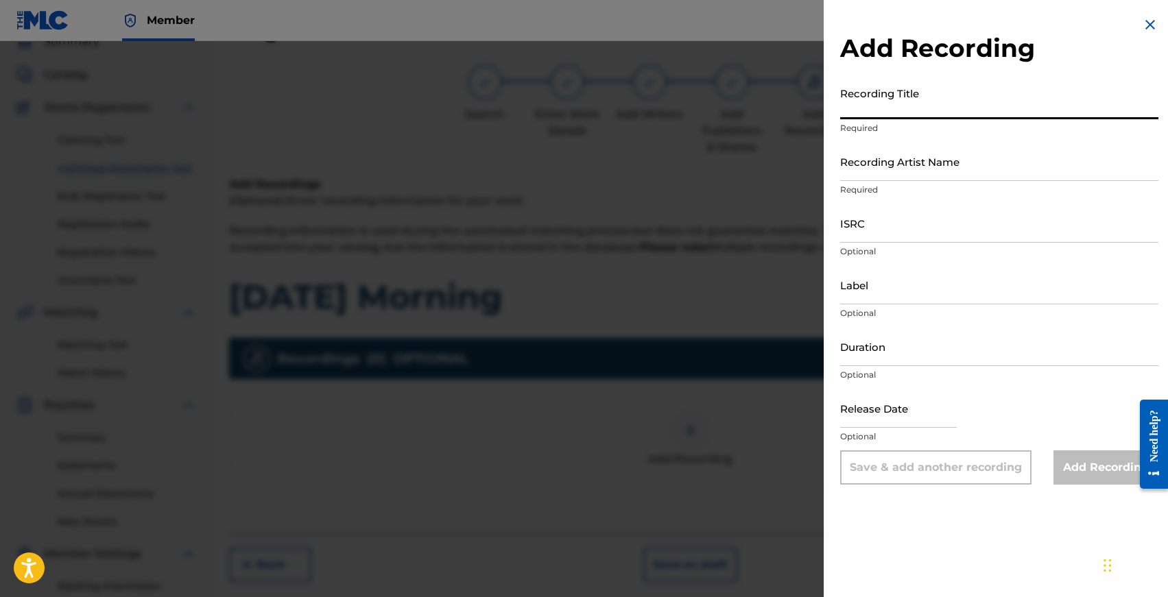
click at [871, 106] on input "Recording Title" at bounding box center [999, 99] width 318 height 39
type input "[DATE] Morning"
click at [872, 169] on input "Recording Artist Name" at bounding box center [999, 161] width 318 height 39
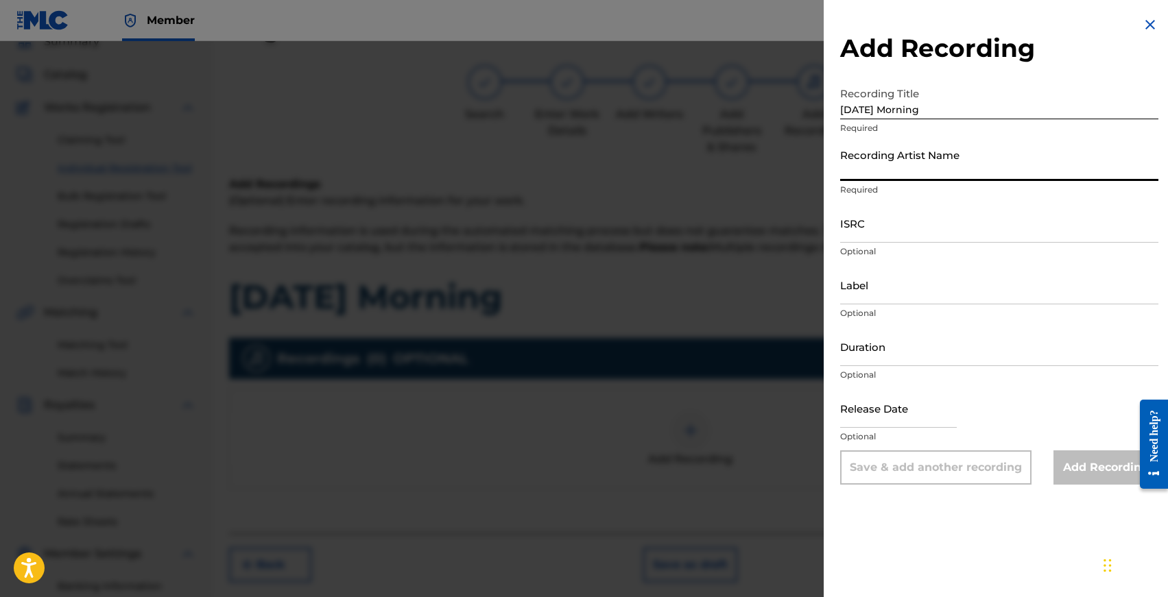
click at [858, 239] on input "ISRC" at bounding box center [999, 223] width 318 height 39
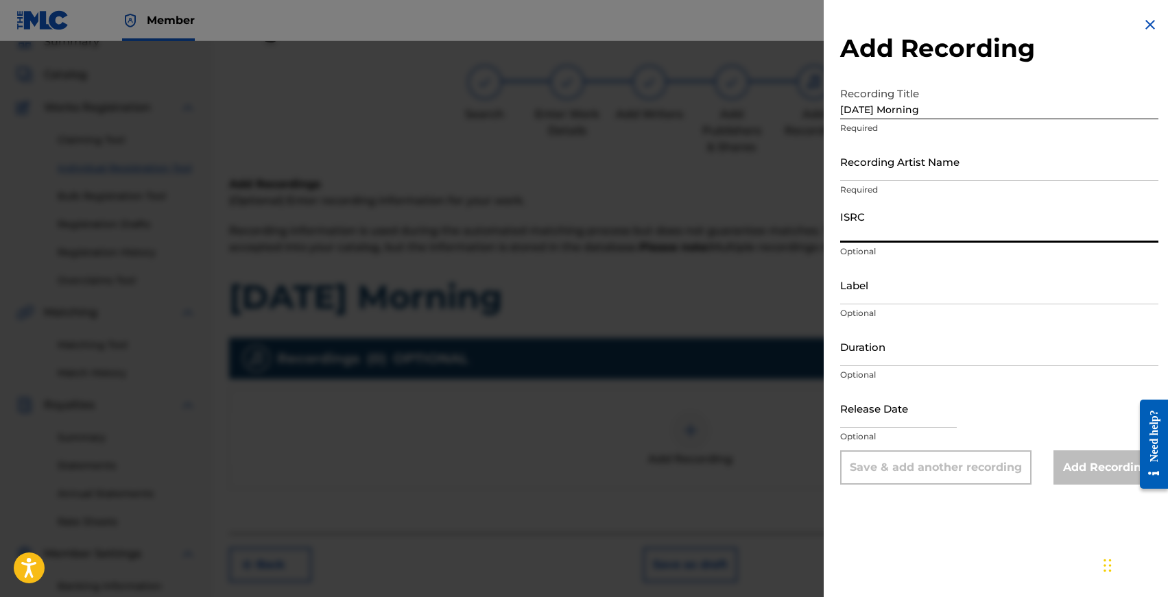
paste input "T3337521087"
type input "T3337521087"
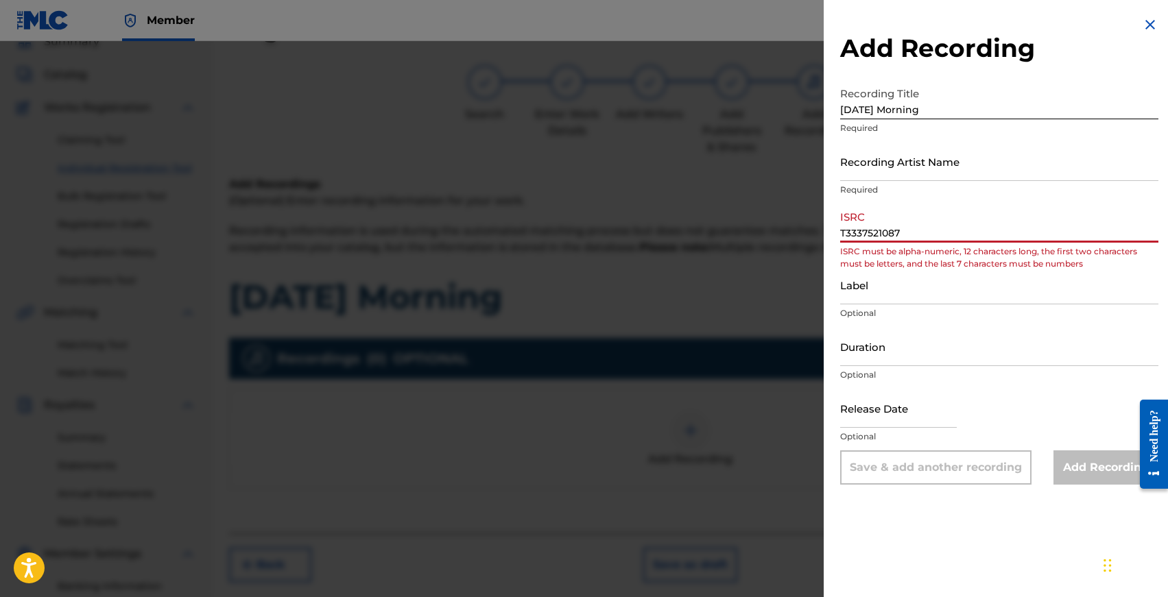
click at [857, 239] on input "T3337521087" at bounding box center [999, 223] width 318 height 39
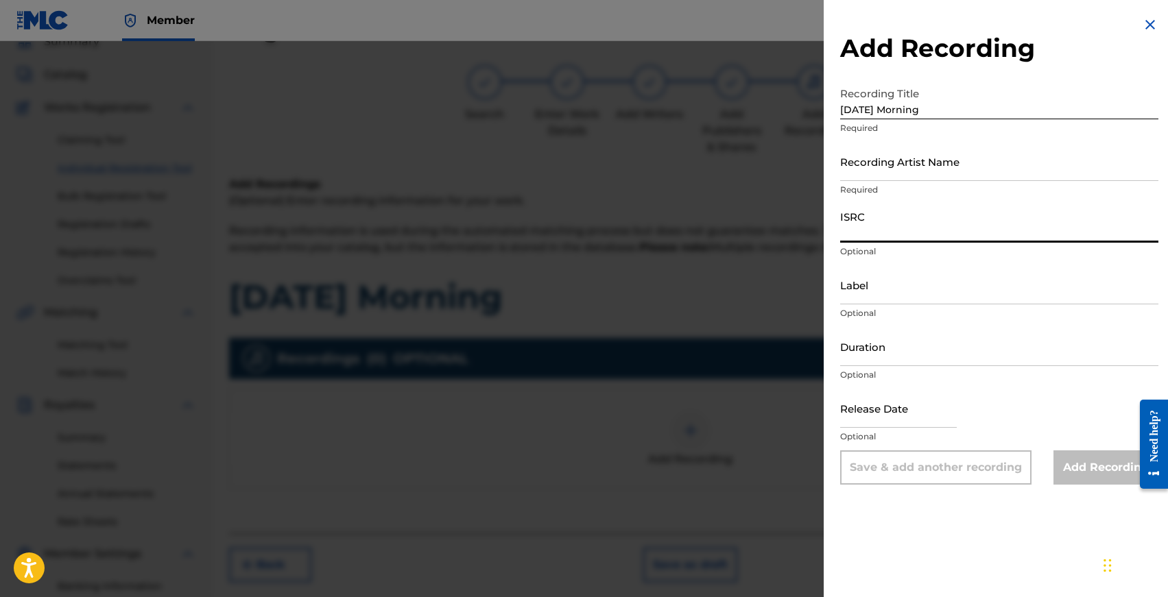
paste input "GBKQU2569337"
type input "GBKQU2569337"
click at [861, 173] on input "Recording Artist Name" at bounding box center [999, 161] width 318 height 39
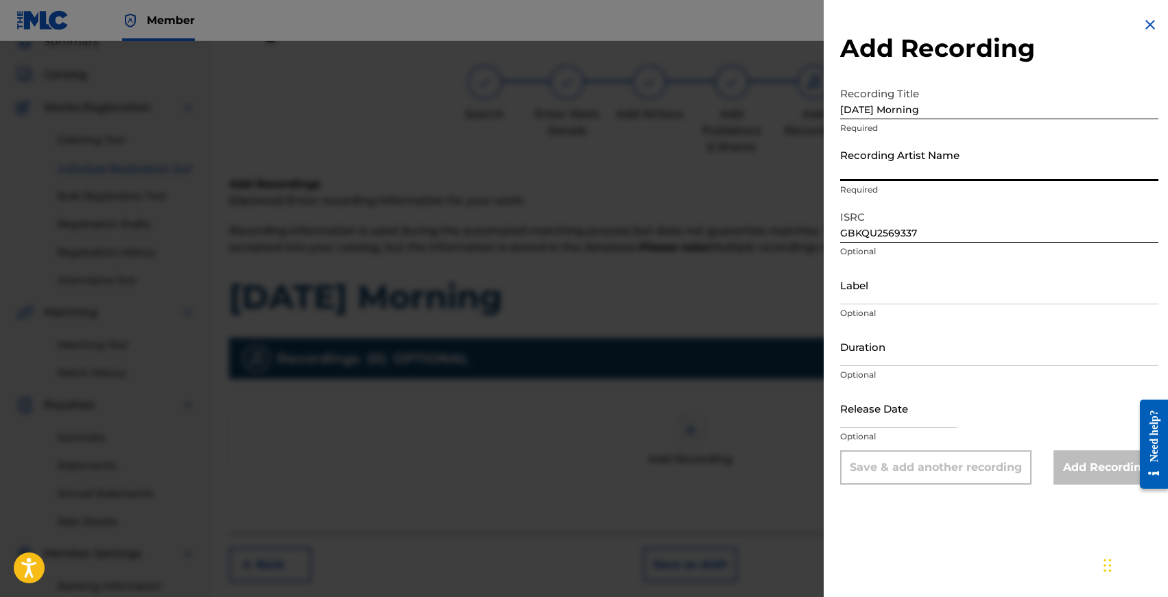
paste input "The kid in blue, [PERSON_NAME], [PERSON_NAME]"
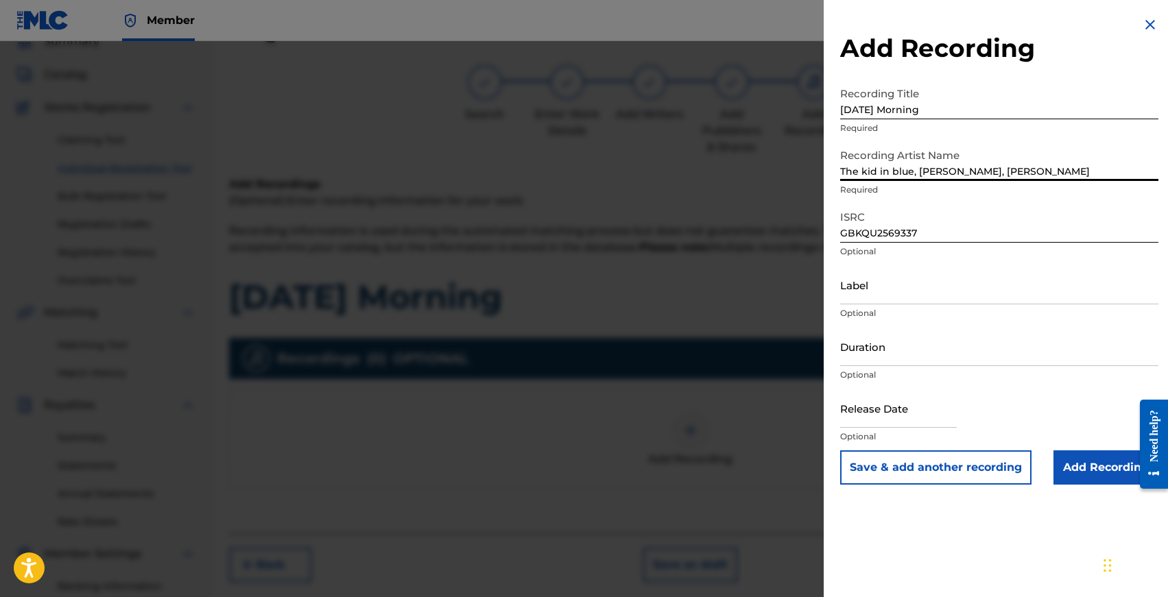
type input "The kid in blue, [PERSON_NAME], [PERSON_NAME]"
click at [872, 361] on input "Duration" at bounding box center [999, 346] width 318 height 39
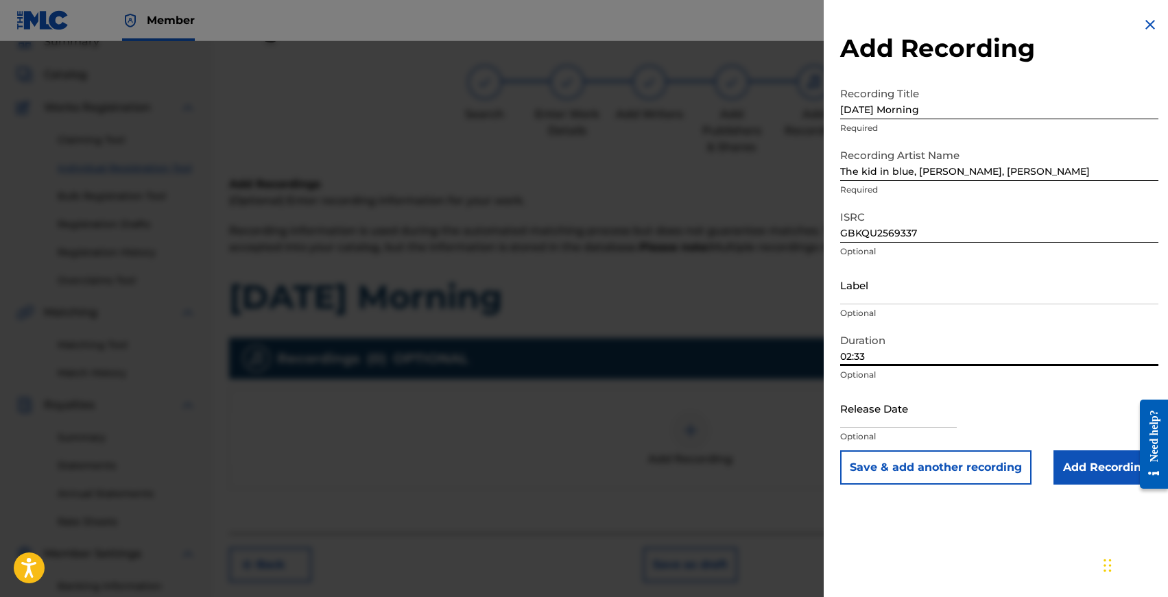
type input "02:33"
click at [852, 417] on input "text" at bounding box center [898, 408] width 117 height 39
select select "7"
select select "2025"
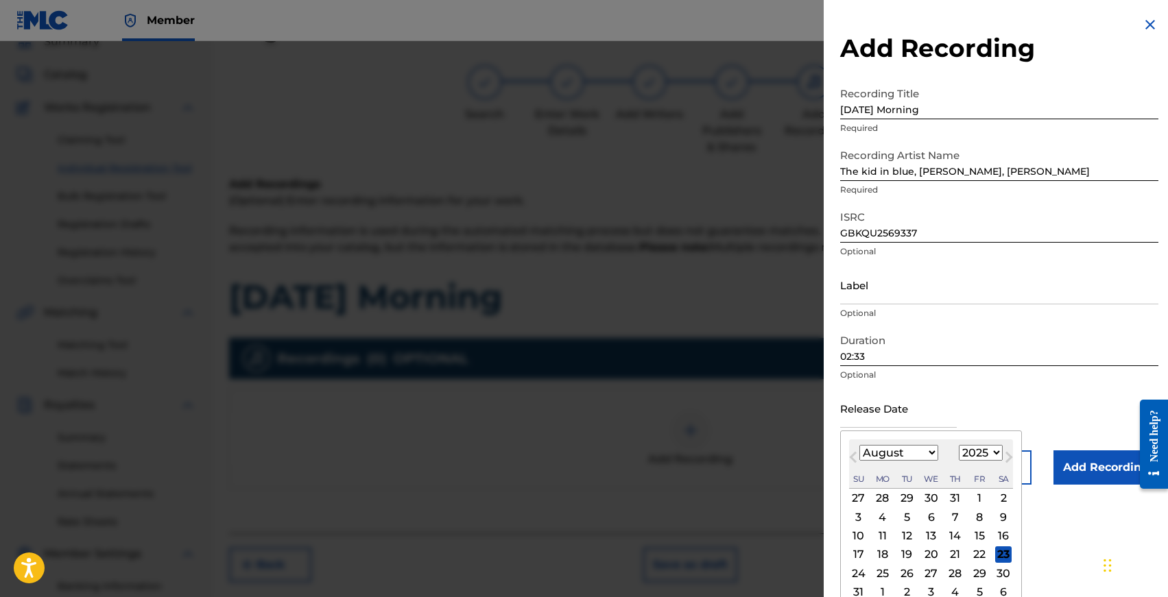
drag, startPoint x: 1009, startPoint y: 553, endPoint x: 984, endPoint y: 555, distance: 24.7
click at [984, 555] on div "17 18 19 20 21 22 23" at bounding box center [931, 554] width 164 height 19
click at [983, 555] on div "22" at bounding box center [979, 554] width 16 height 16
type input "[DATE]"
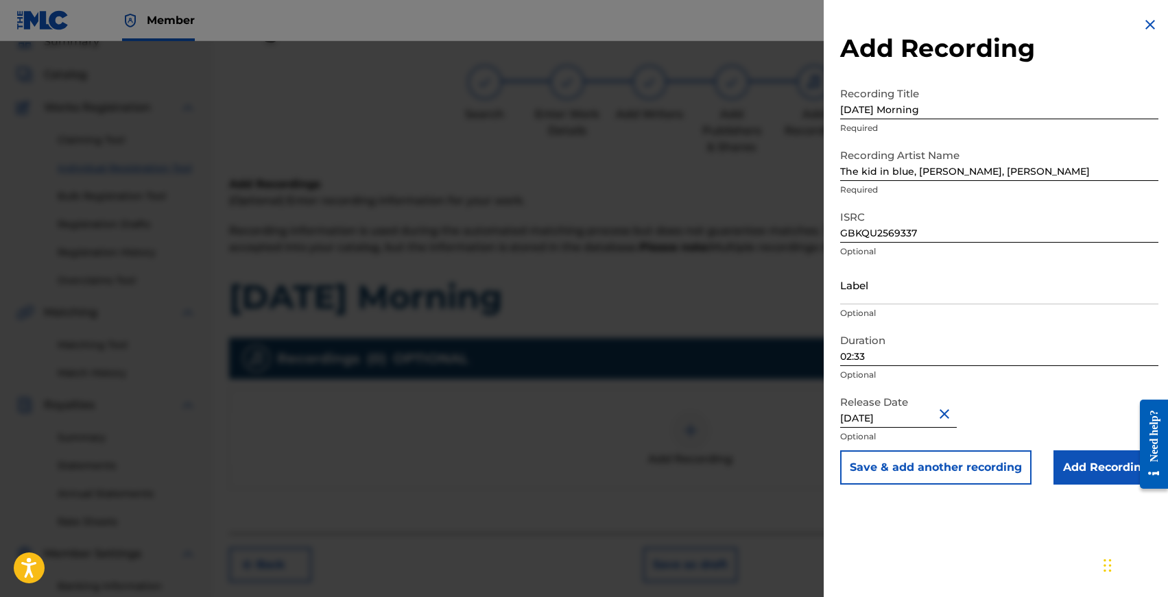
click at [1086, 466] on input "Add Recording" at bounding box center [1105, 467] width 105 height 34
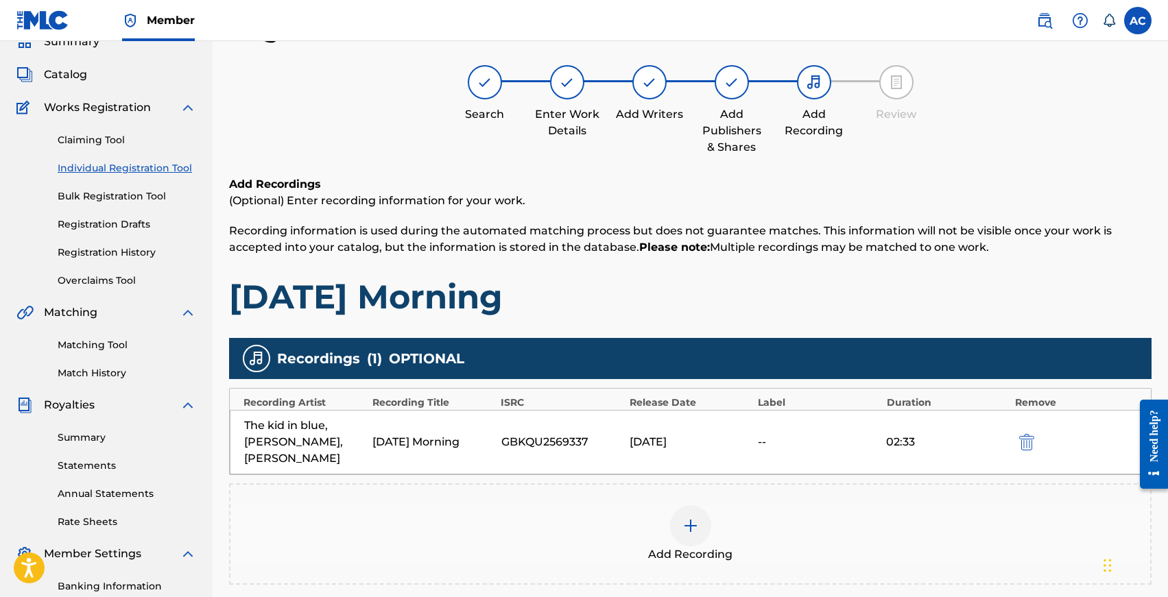
scroll to position [253, 0]
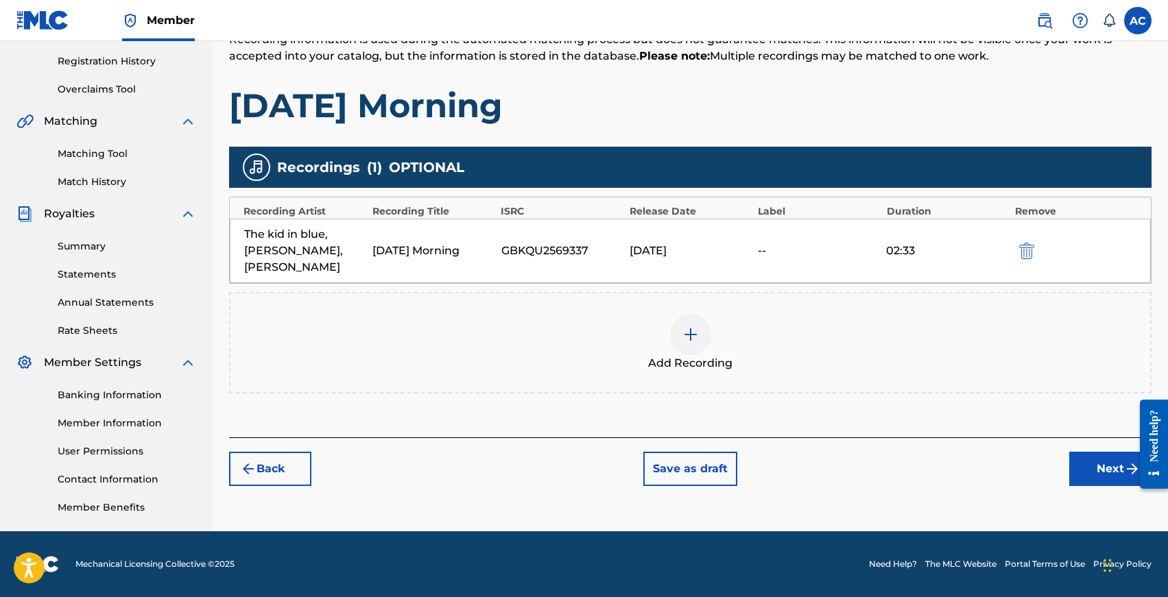
click at [1090, 467] on button "Next" at bounding box center [1110, 469] width 82 height 34
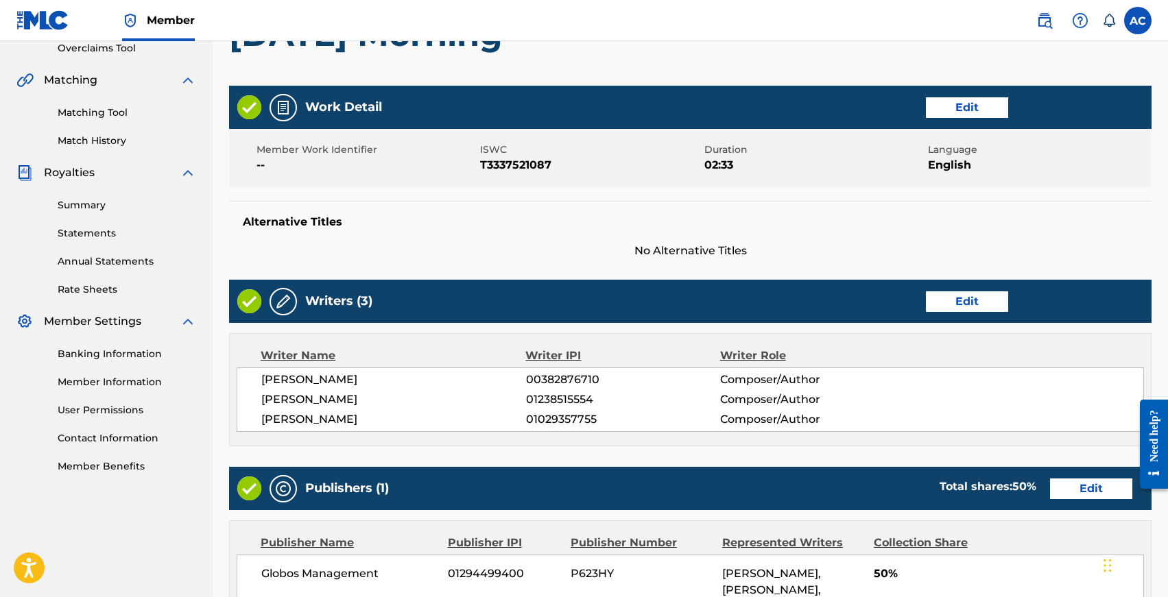
scroll to position [623, 0]
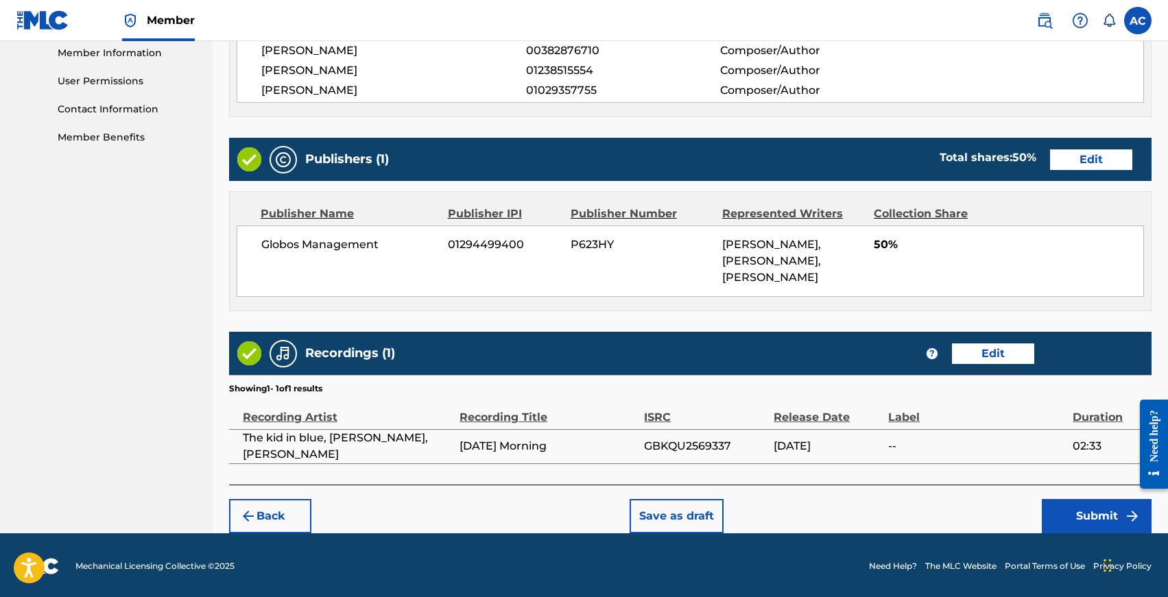
click at [1072, 507] on button "Submit" at bounding box center [1097, 516] width 110 height 34
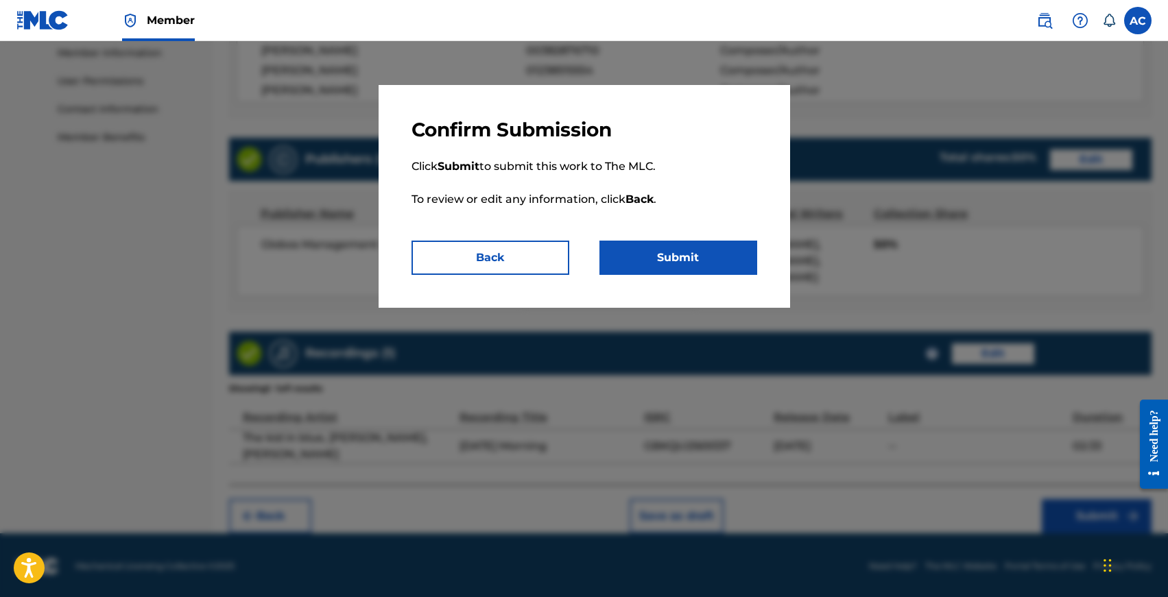
click at [652, 248] on button "Submit" at bounding box center [678, 258] width 158 height 34
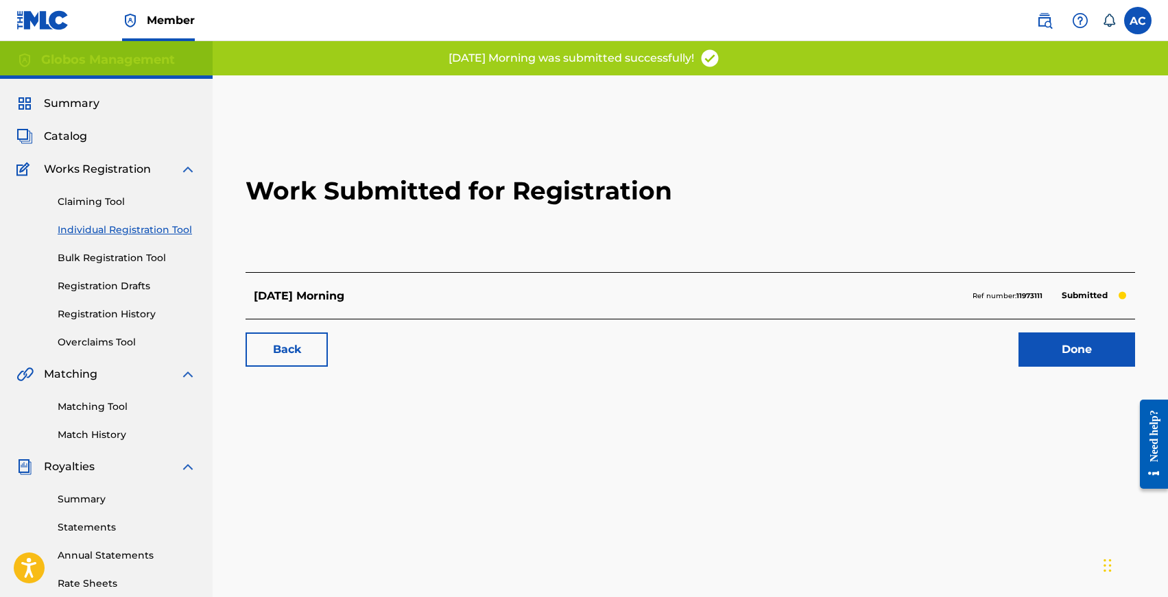
click at [91, 230] on link "Individual Registration Tool" at bounding box center [127, 230] width 139 height 14
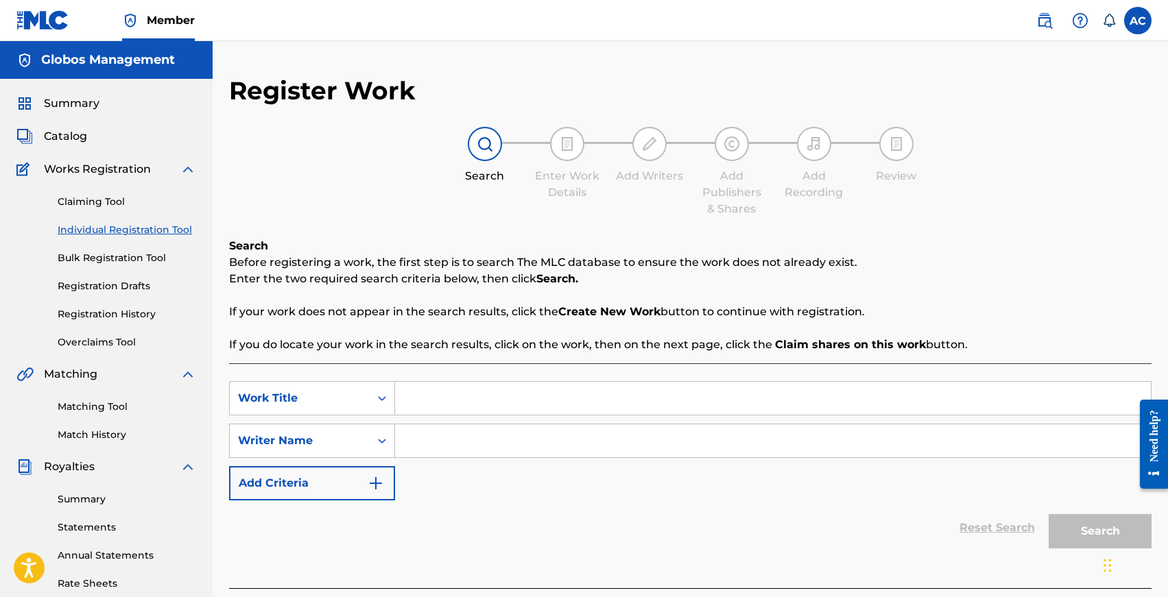
click at [503, 400] on input "Search Form" at bounding box center [773, 398] width 756 height 33
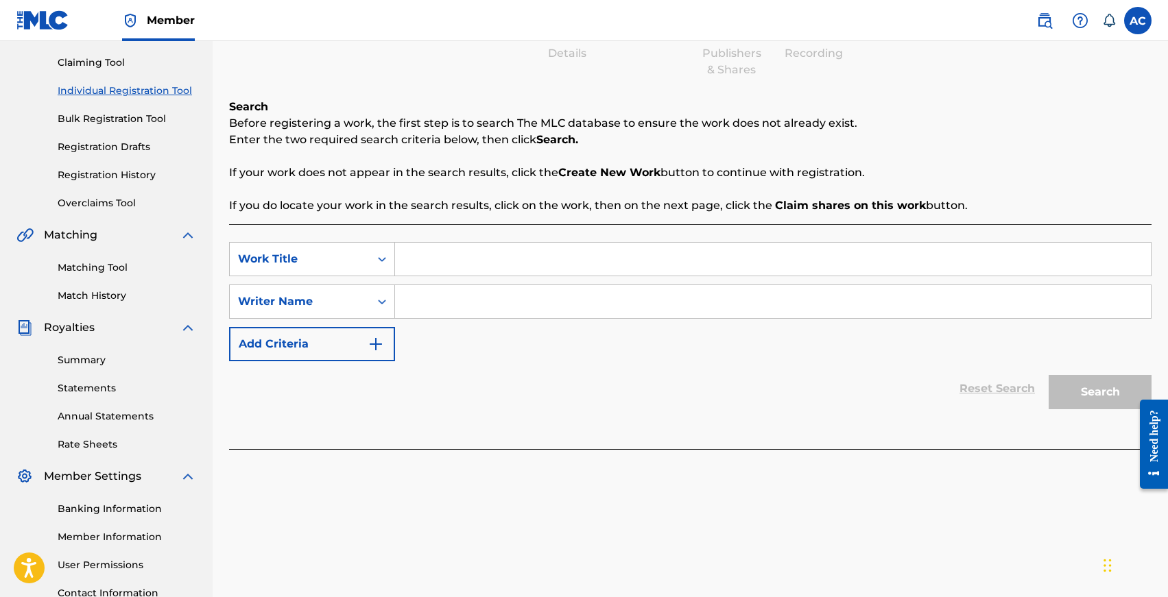
scroll to position [141, 0]
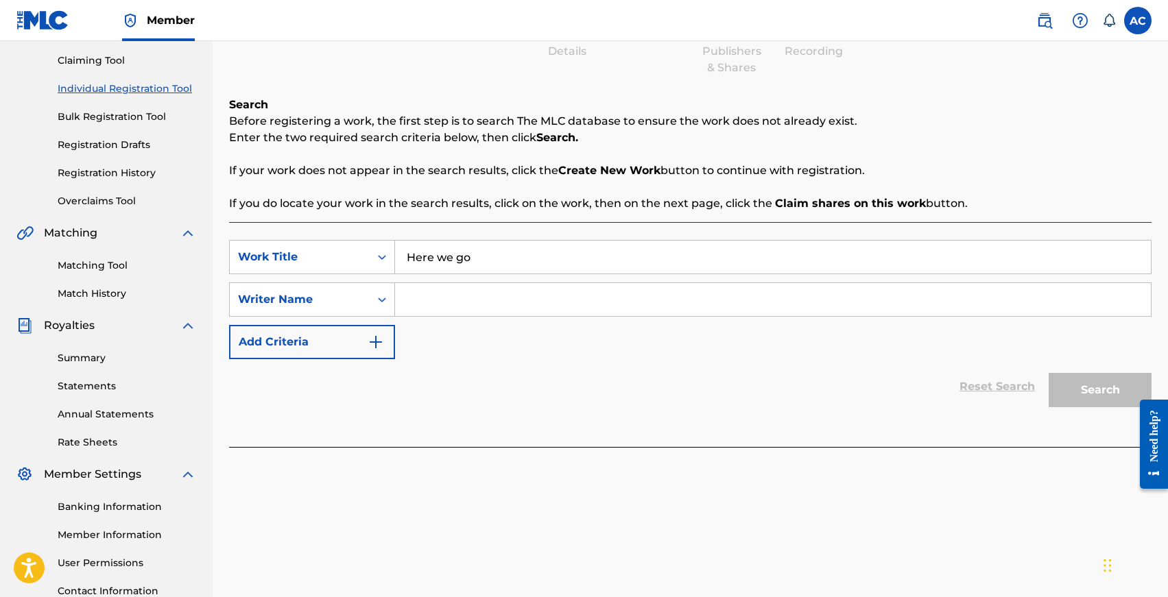
type input "Here we go"
click at [480, 289] on input "Search Form" at bounding box center [773, 299] width 756 height 33
type input "[PERSON_NAME]"
click at [1048, 373] on button "Search" at bounding box center [1099, 390] width 103 height 34
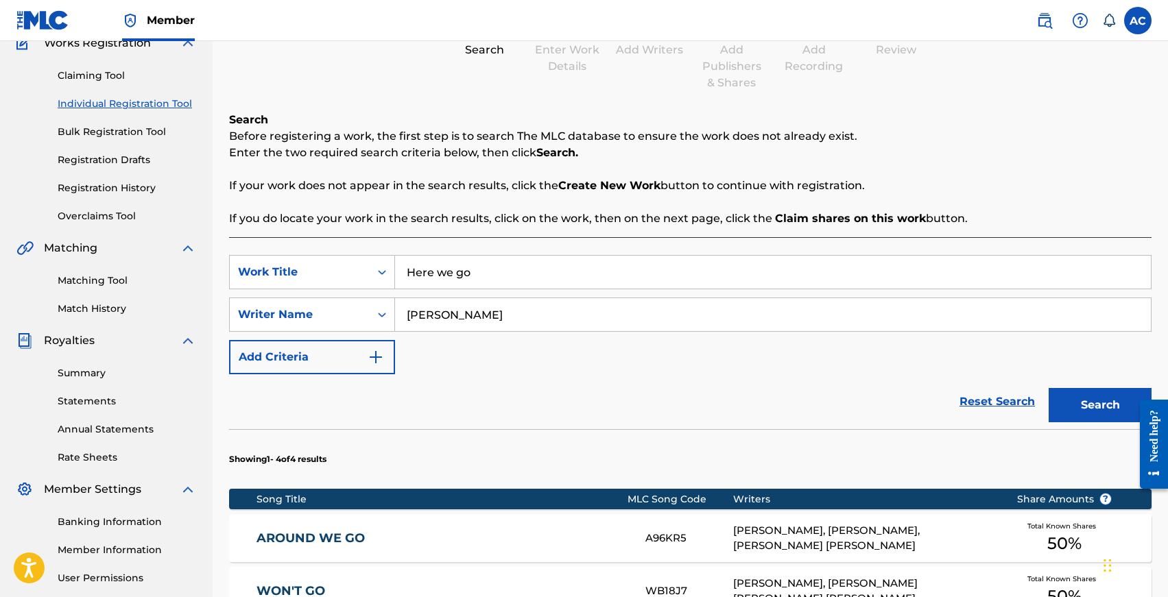
scroll to position [149, 0]
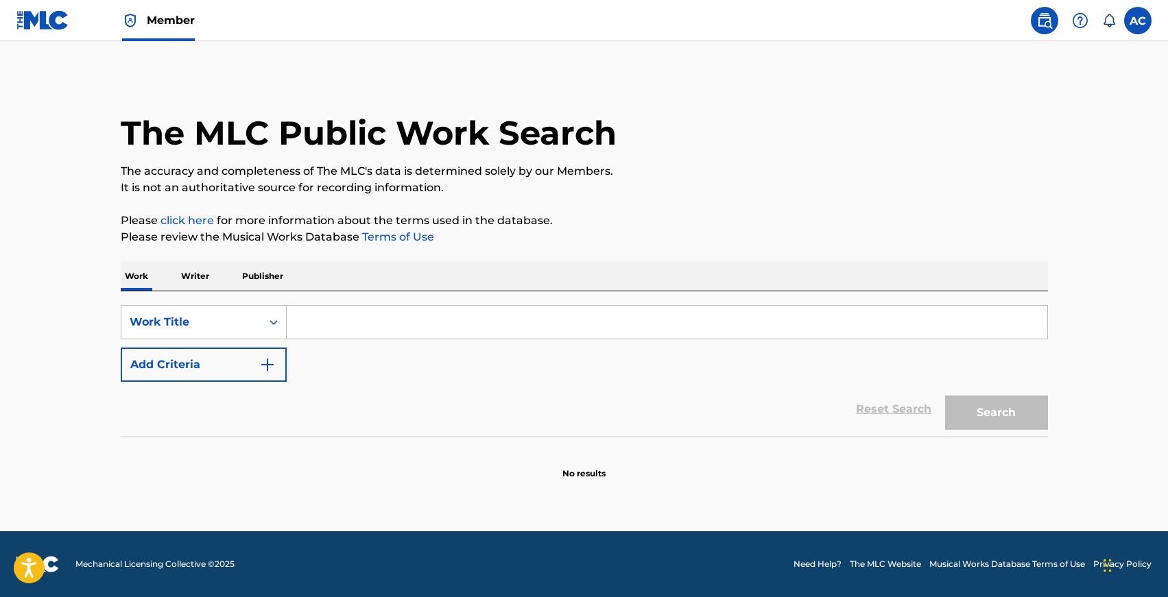
click at [221, 274] on div "Work Writer Publisher" at bounding box center [584, 276] width 927 height 29
click at [202, 271] on p "Writer" at bounding box center [195, 276] width 36 height 29
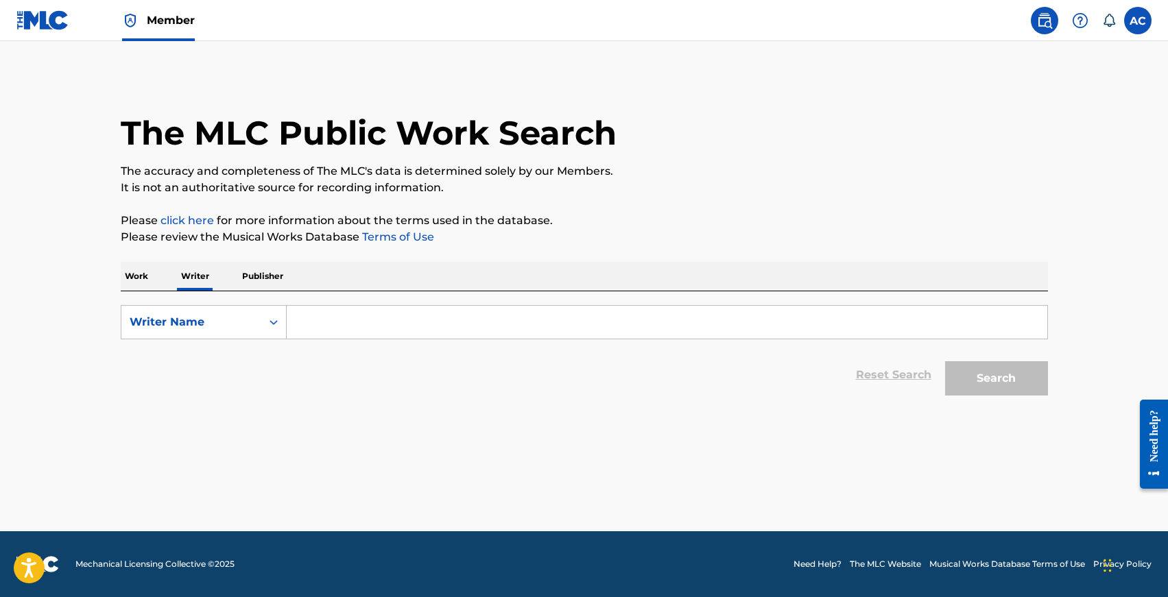
click at [317, 314] on input "Search Form" at bounding box center [667, 322] width 760 height 33
type input "alp atesoglu"
click at [945, 361] on button "Search" at bounding box center [996, 378] width 103 height 34
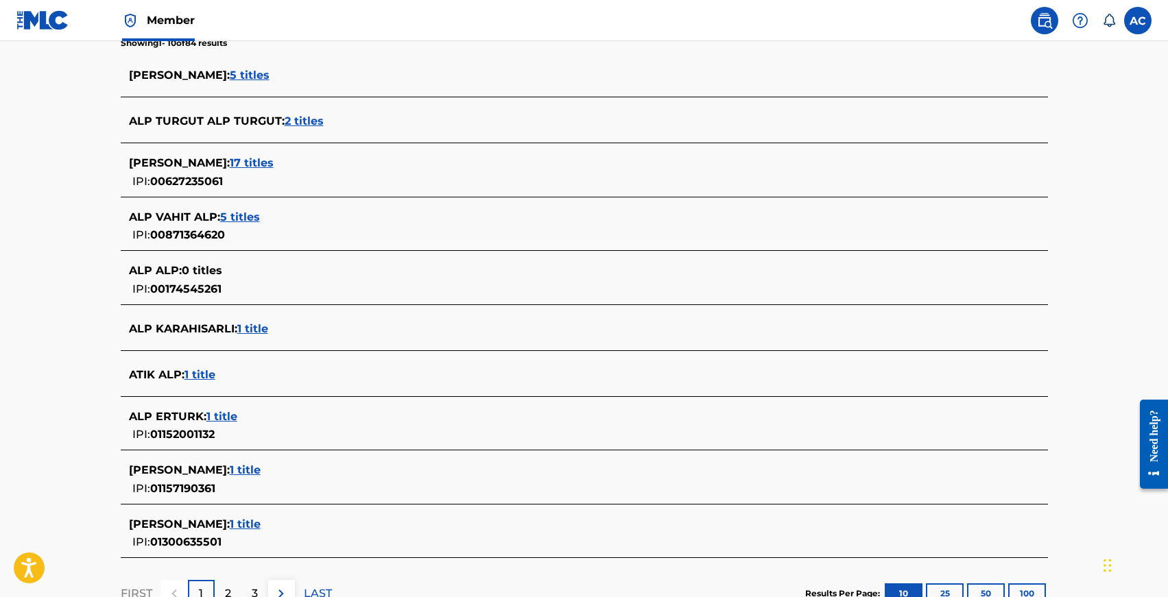
scroll to position [385, 0]
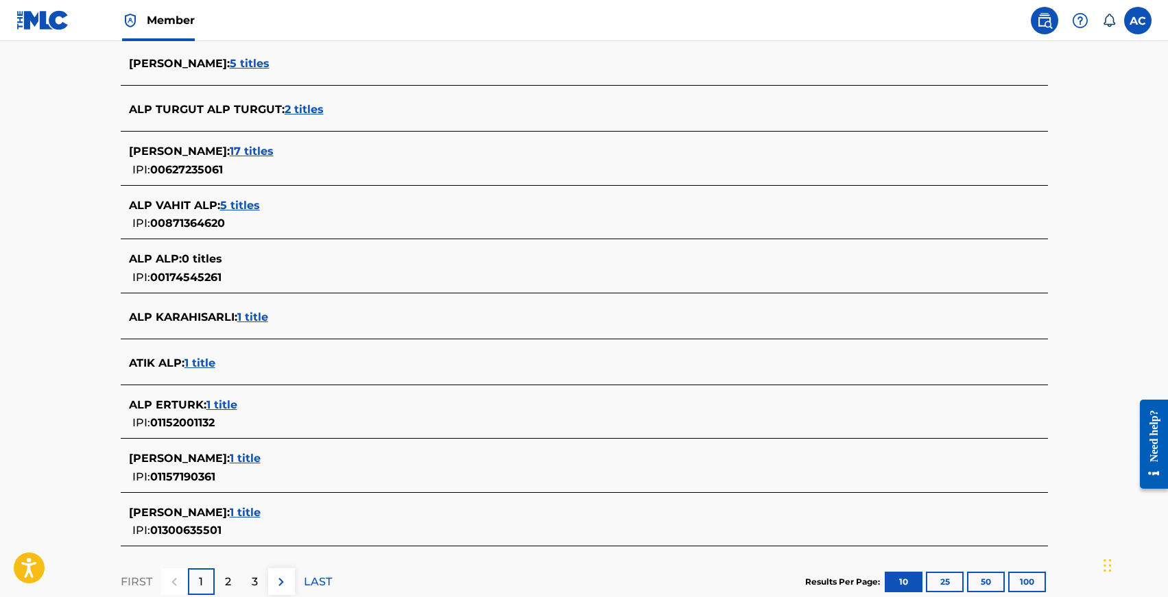
click at [222, 583] on div "2" at bounding box center [228, 581] width 27 height 27
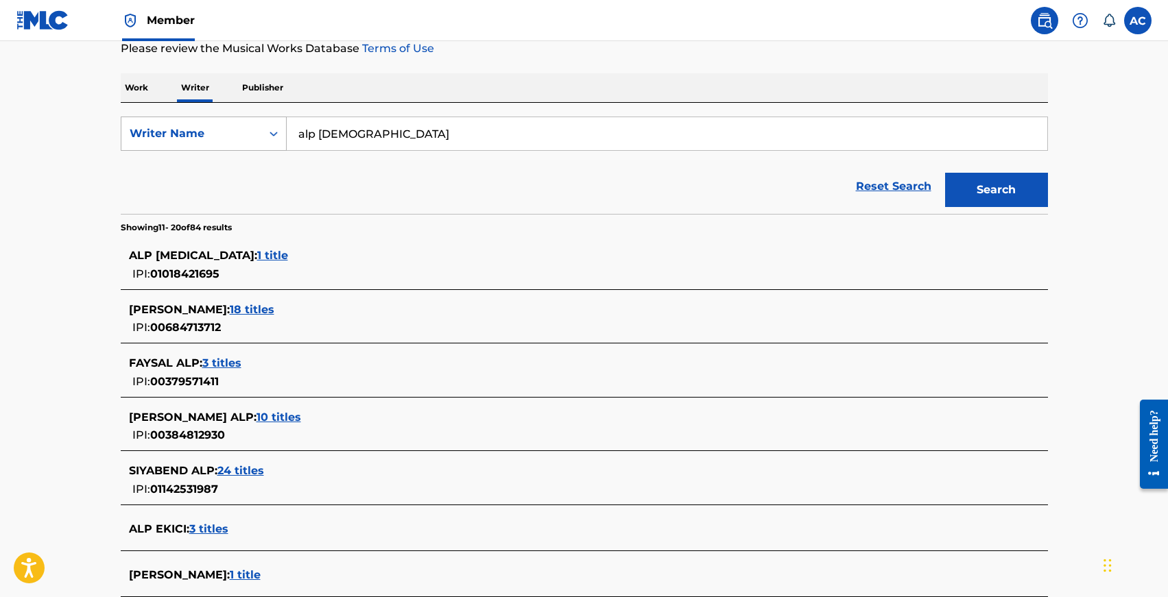
scroll to position [41, 0]
